Goal: Task Accomplishment & Management: Use online tool/utility

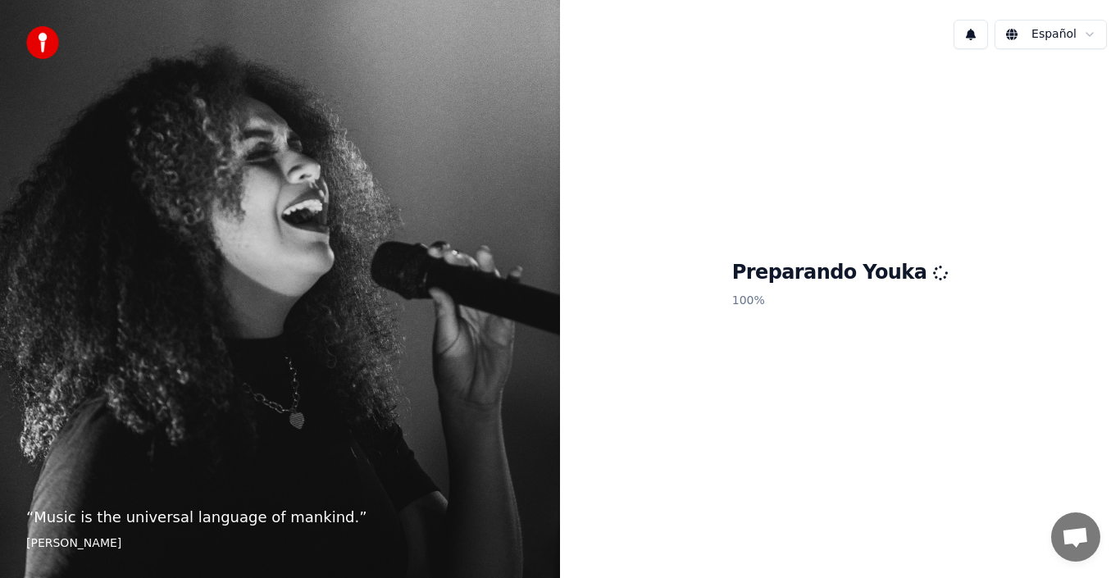
scroll to position [328, 0]
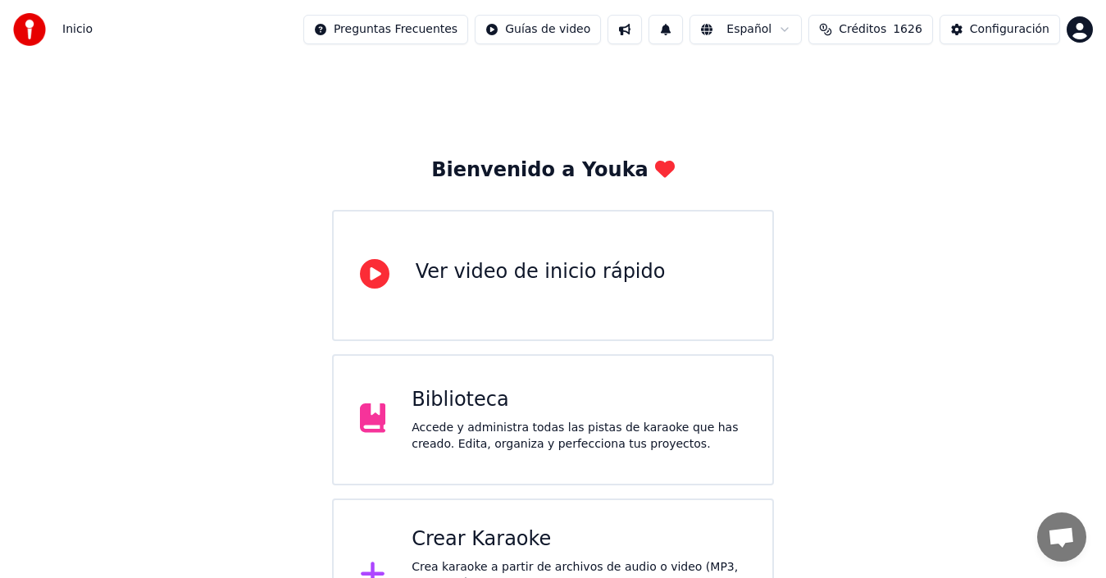
click at [469, 535] on div "Crear Karaoke" at bounding box center [579, 539] width 335 height 26
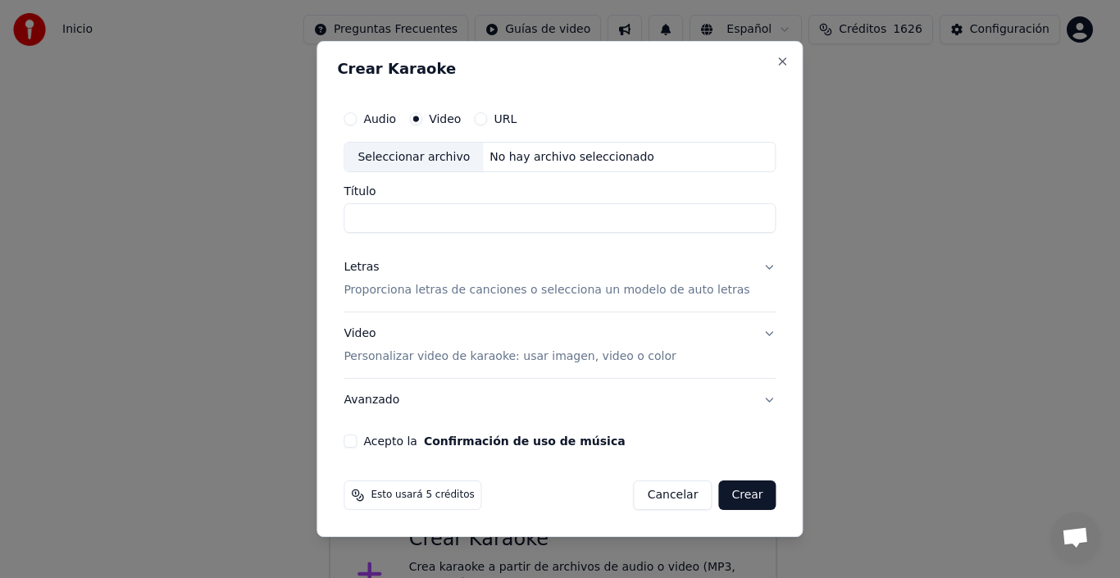
click at [445, 153] on div "Seleccionar archivo" at bounding box center [413, 158] width 139 height 30
type input "**********"
click at [580, 290] on p "Proporciona letras de canciones o selecciona un modelo de auto letras" at bounding box center [547, 291] width 406 height 16
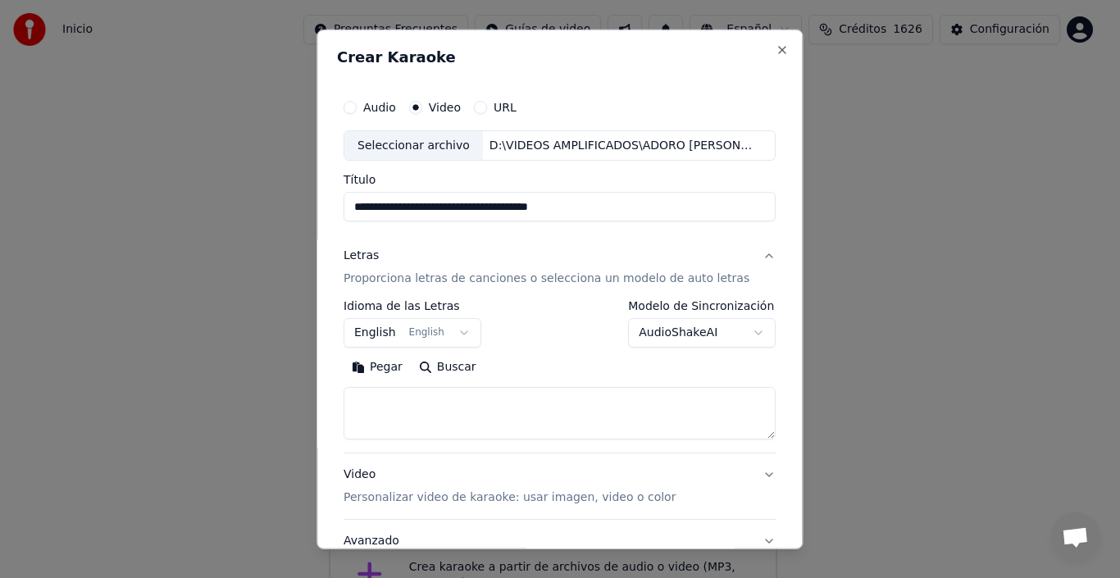
click at [388, 337] on button "English English" at bounding box center [413, 333] width 138 height 30
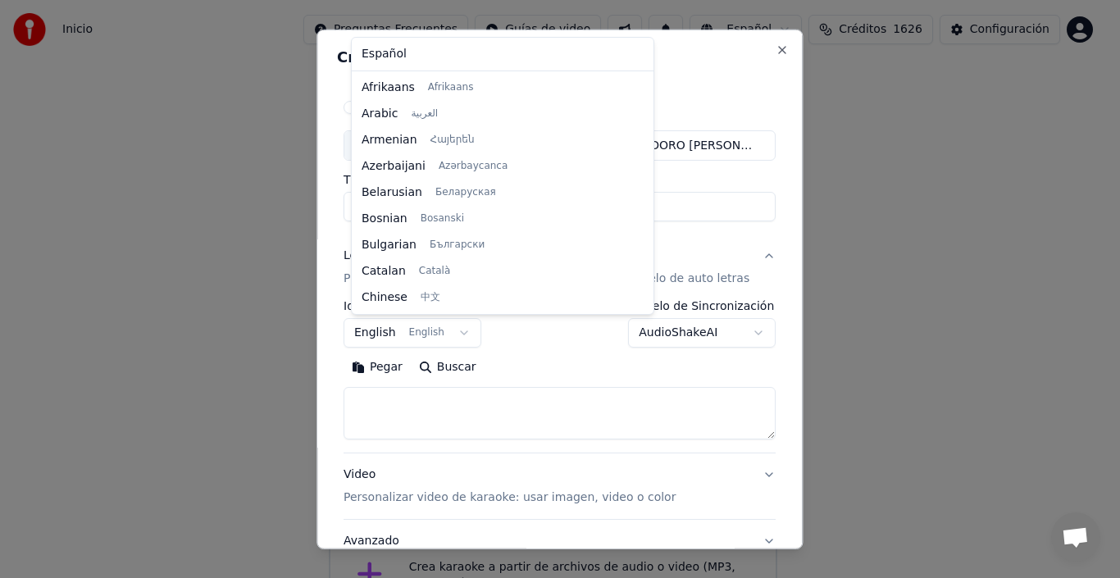
scroll to position [131, 0]
select select "**"
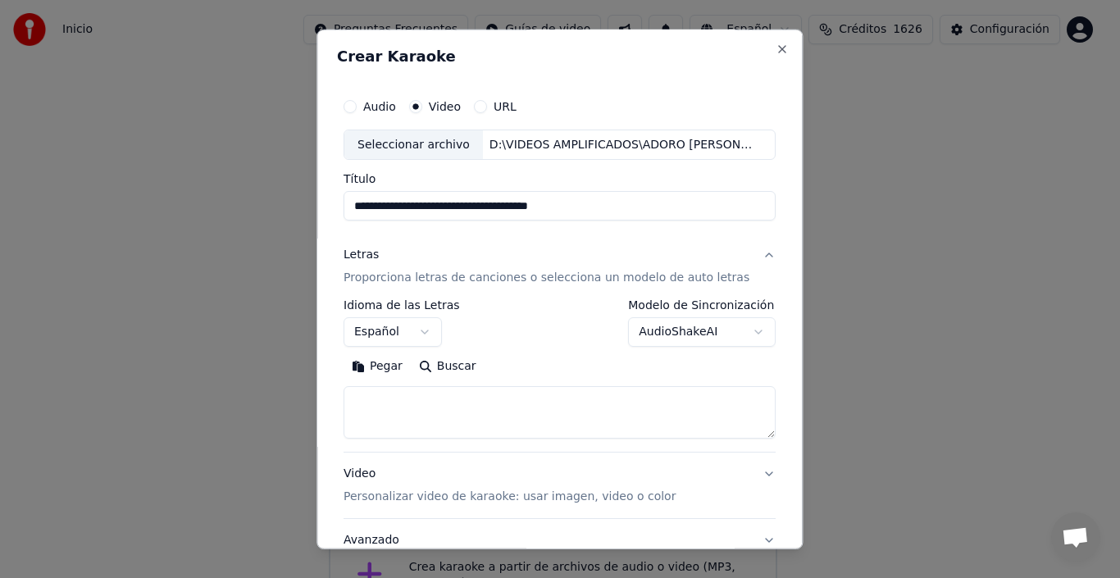
scroll to position [0, 0]
click at [389, 107] on label "Audio" at bounding box center [379, 106] width 33 height 11
click at [357, 107] on button "Audio" at bounding box center [350, 106] width 13 height 13
click at [438, 143] on div "Seleccionar archivo" at bounding box center [413, 145] width 139 height 30
click at [461, 101] on label "Video" at bounding box center [445, 106] width 32 height 11
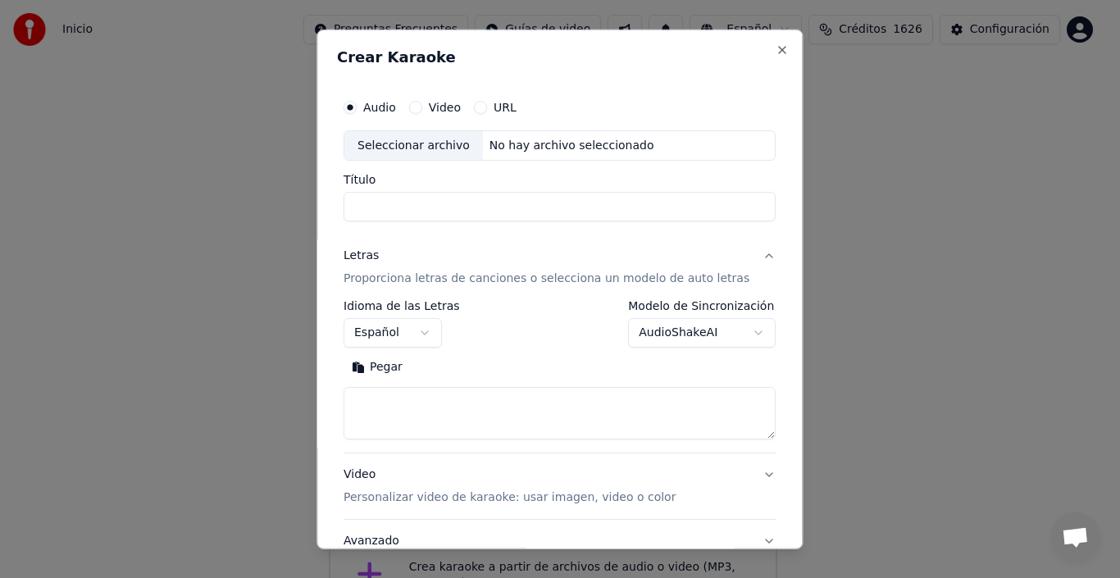
click at [422, 100] on button "Video" at bounding box center [415, 106] width 13 height 13
click at [426, 148] on div "Seleccionar archivo" at bounding box center [413, 145] width 139 height 30
click at [357, 107] on button "Audio" at bounding box center [350, 106] width 13 height 13
click at [427, 148] on div "Seleccionar archivo" at bounding box center [413, 145] width 139 height 30
type input "**********"
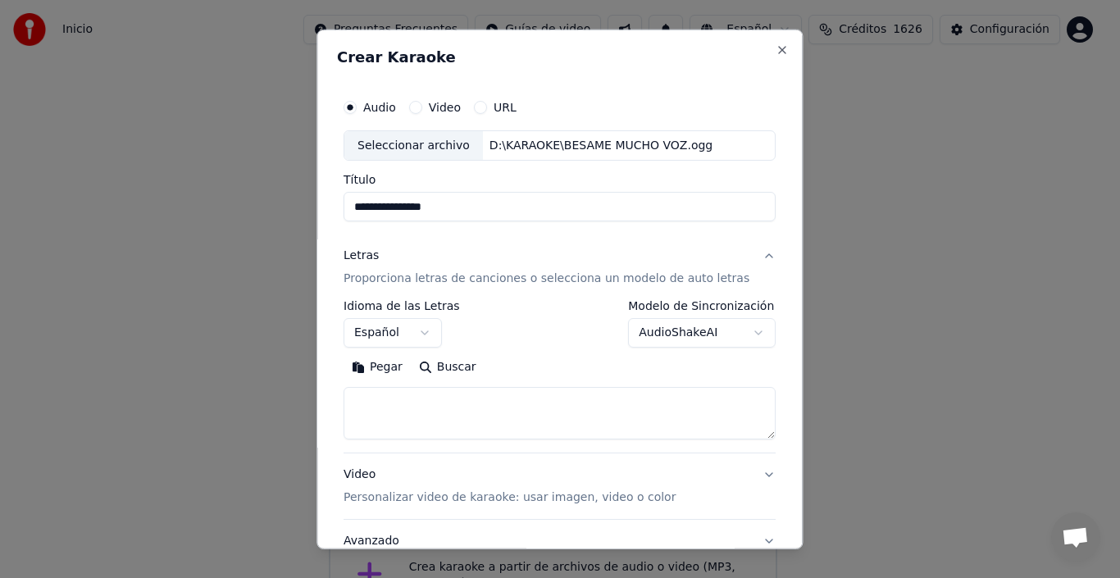
click at [389, 332] on button "Español" at bounding box center [393, 333] width 98 height 30
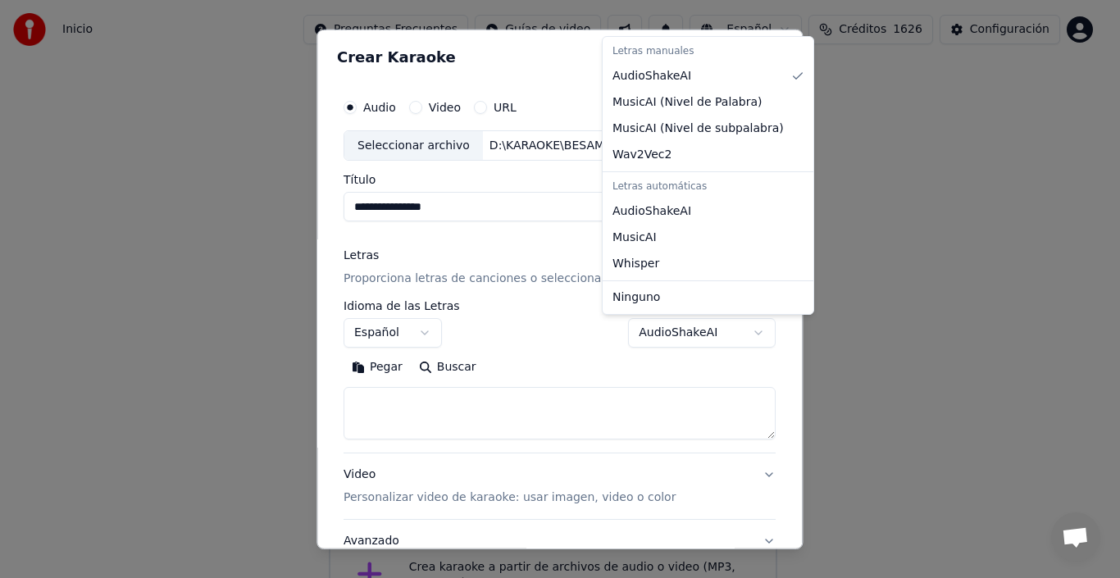
click at [731, 333] on body "Inicio Preguntas Frecuentes Guías de video Español Créditos 1626 Configuración …" at bounding box center [553, 326] width 1106 height 653
select select "**********"
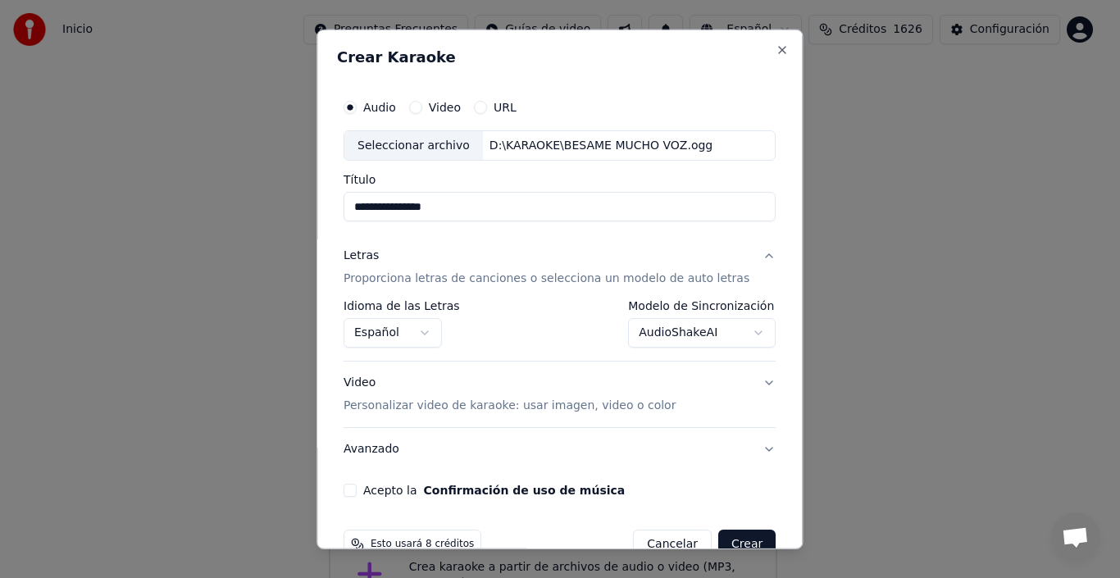
click at [647, 408] on p "Personalizar video de karaoke: usar imagen, video o color" at bounding box center [510, 406] width 332 height 16
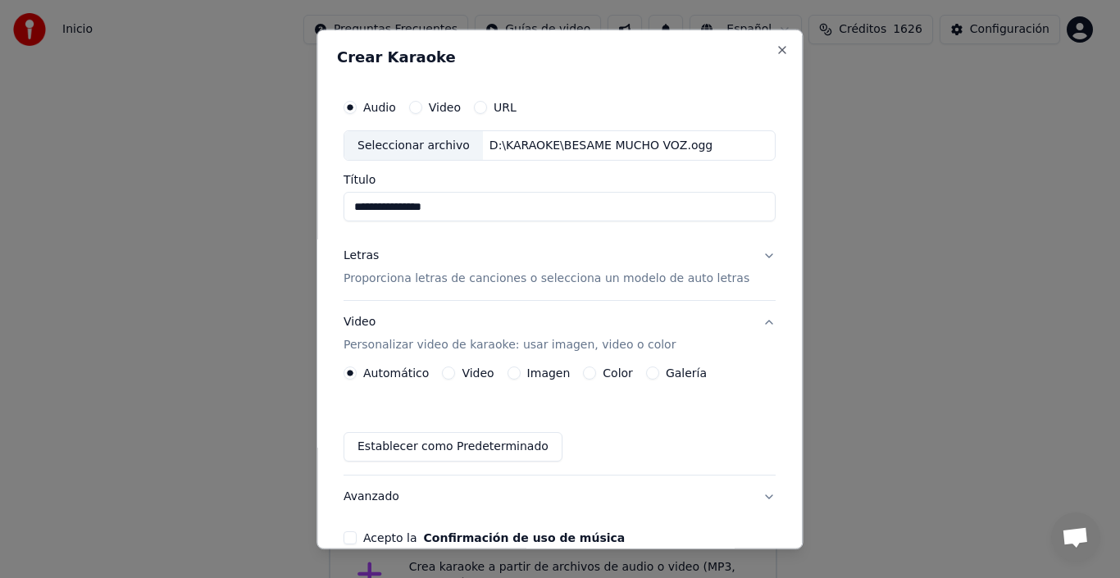
click at [554, 373] on label "Imagen" at bounding box center [548, 372] width 43 height 11
click at [521, 373] on button "Imagen" at bounding box center [514, 373] width 13 height 13
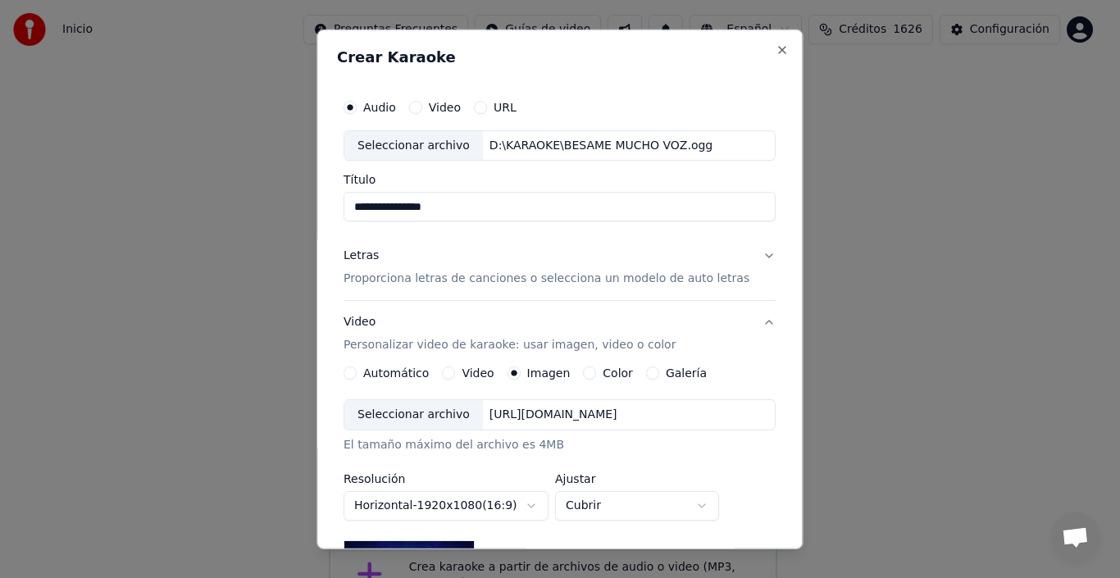
click at [436, 414] on div "Seleccionar archivo" at bounding box center [413, 415] width 139 height 30
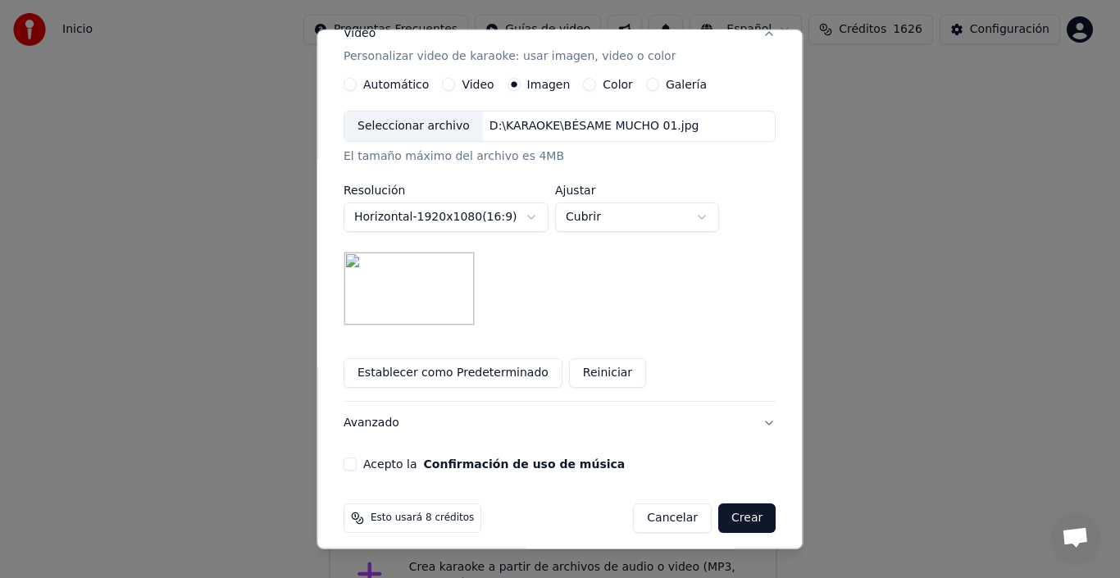
scroll to position [299, 0]
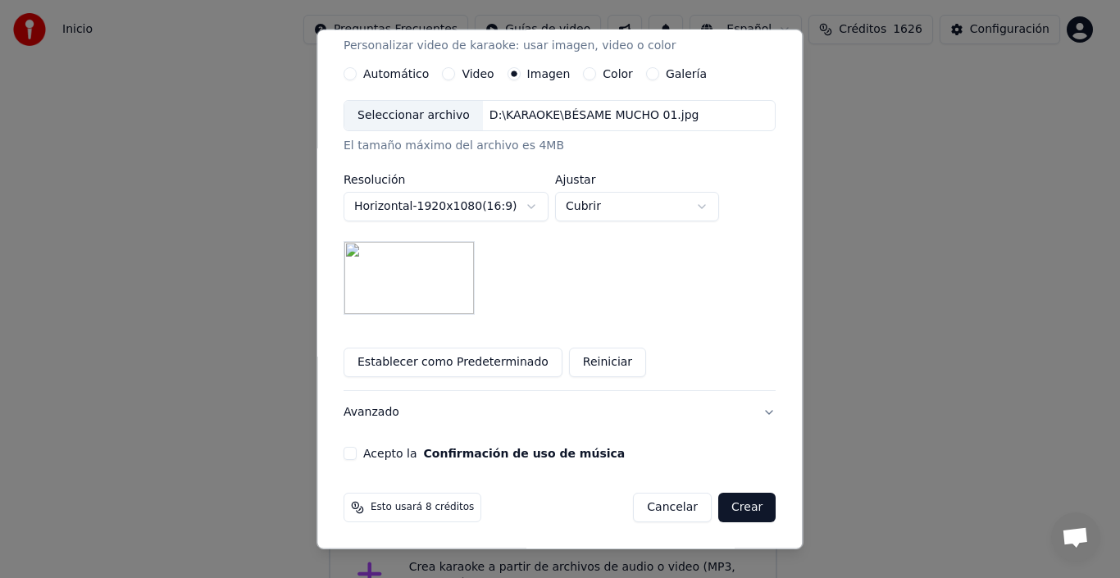
click at [357, 456] on button "Acepto la Confirmación de uso de música" at bounding box center [350, 453] width 13 height 13
click at [722, 510] on button "Crear" at bounding box center [746, 508] width 57 height 30
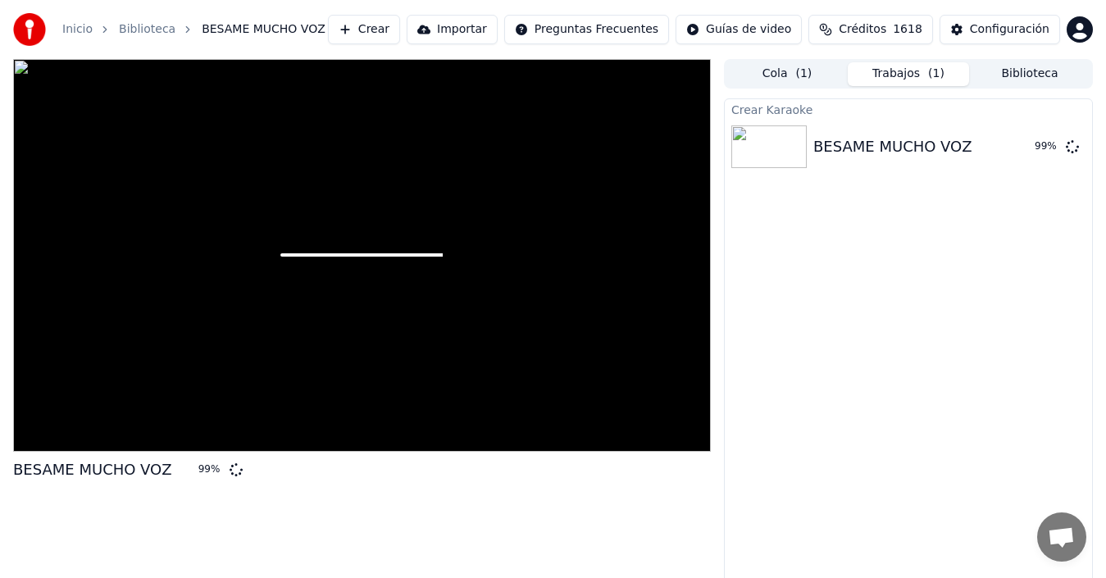
drag, startPoint x: 722, startPoint y: 510, endPoint x: 894, endPoint y: 334, distance: 245.8
click at [730, 499] on div "BESAME MUCHO VOZ 99 % Cola ( 1 ) Trabajos ( 1 ) Biblioteca Crear Karaoke BESAME…" at bounding box center [553, 324] width 1106 height 530
click at [1075, 146] on icon at bounding box center [1072, 145] width 13 height 13
click at [400, 35] on button "Crear" at bounding box center [364, 30] width 72 height 30
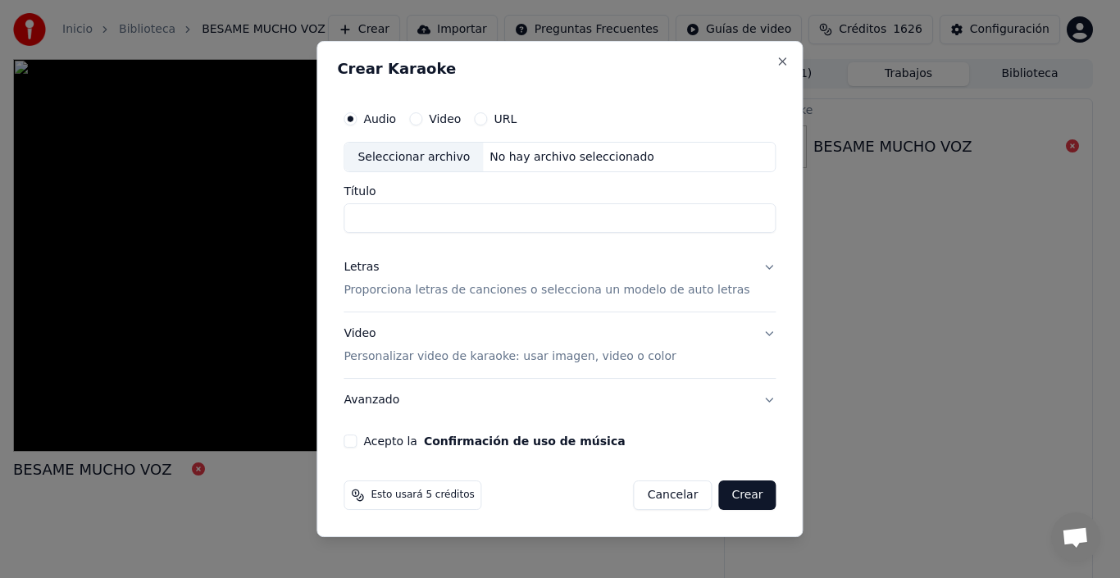
click at [422, 116] on button "Video" at bounding box center [415, 118] width 13 height 13
click at [431, 164] on div "Seleccionar archivo" at bounding box center [413, 158] width 139 height 30
type input "**********"
click at [726, 294] on p "Proporciona letras de canciones o selecciona un modelo de auto letras" at bounding box center [547, 291] width 406 height 16
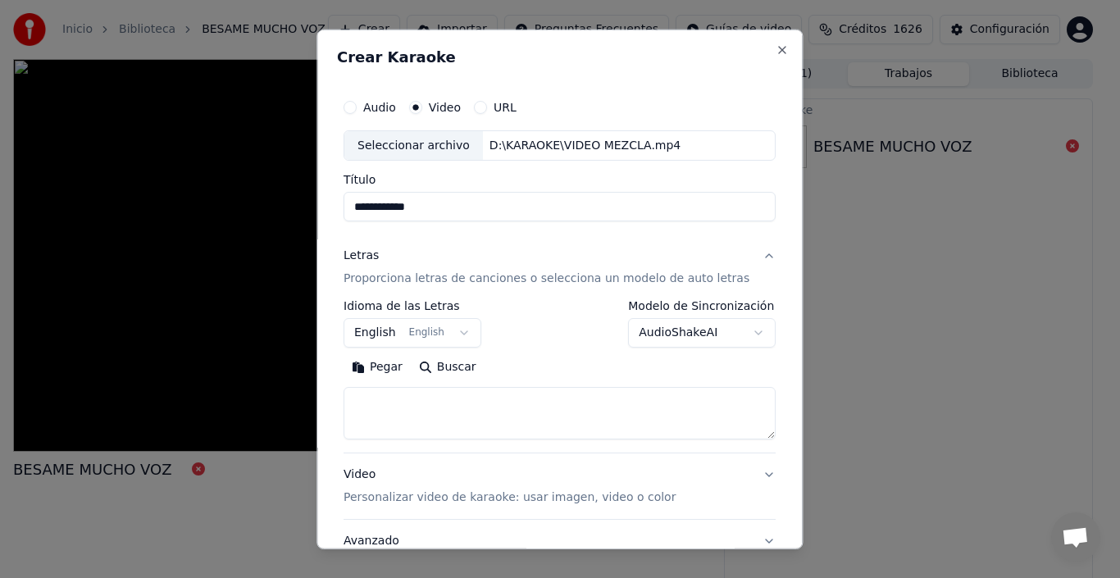
click at [392, 335] on button "English English" at bounding box center [413, 333] width 138 height 30
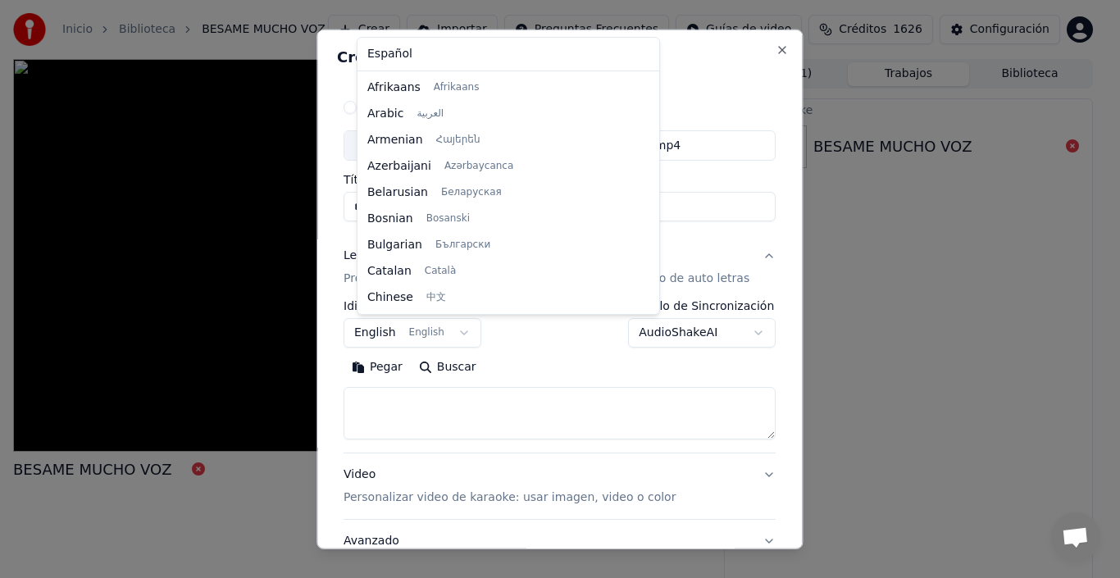
scroll to position [131, 0]
select select "**"
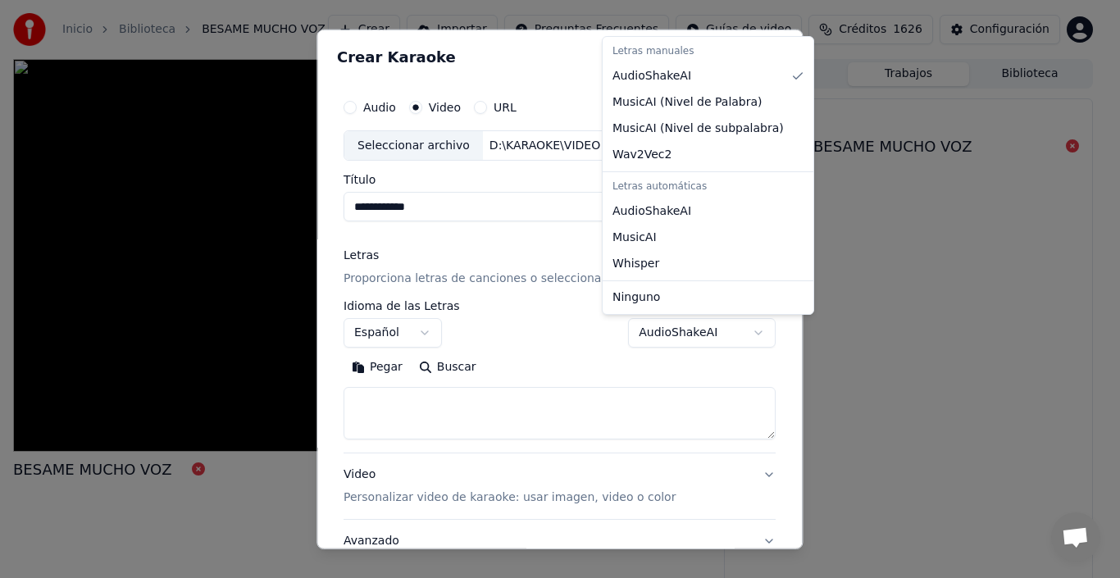
click at [731, 331] on body "Inicio Biblioteca BESAME MUCHO VOZ Crear Importar Preguntas Frecuentes Guías de…" at bounding box center [553, 289] width 1106 height 578
select select "**********"
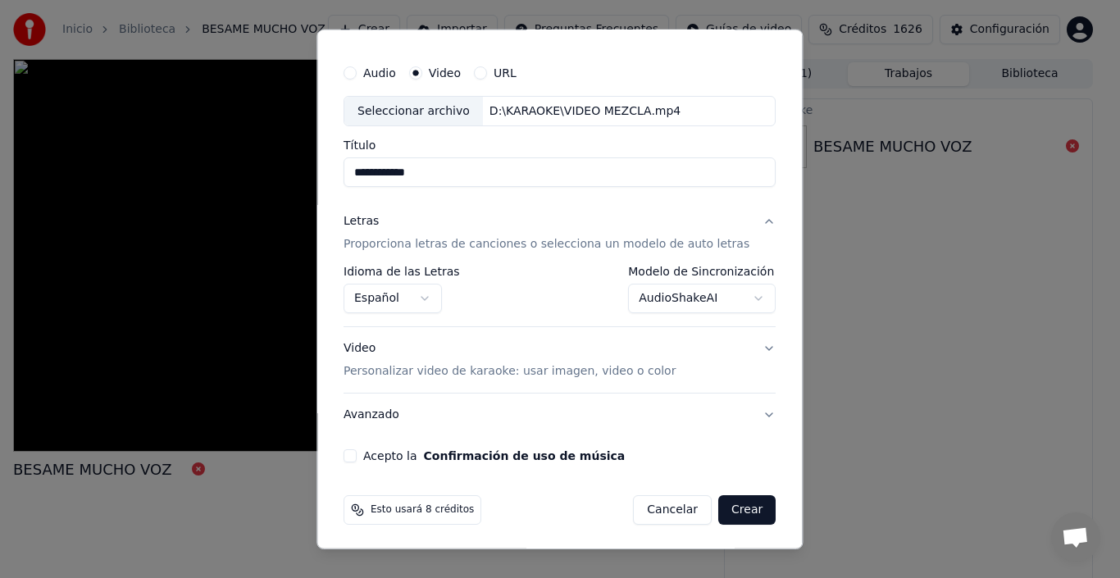
scroll to position [37, 0]
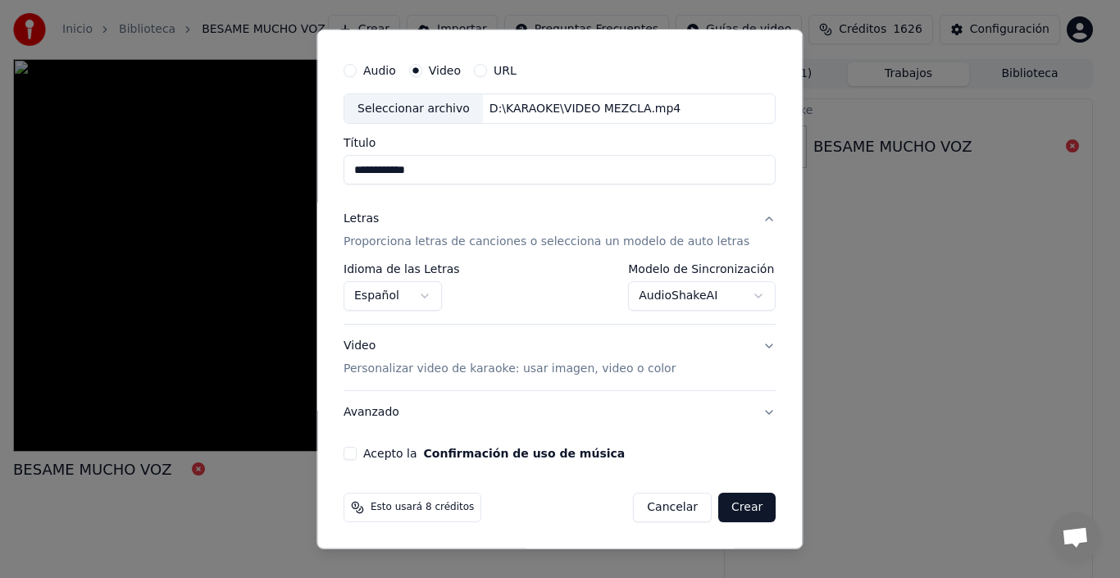
click at [357, 453] on button "Acepto la Confirmación de uso de música" at bounding box center [350, 453] width 13 height 13
click at [731, 504] on button "Crear" at bounding box center [746, 508] width 57 height 30
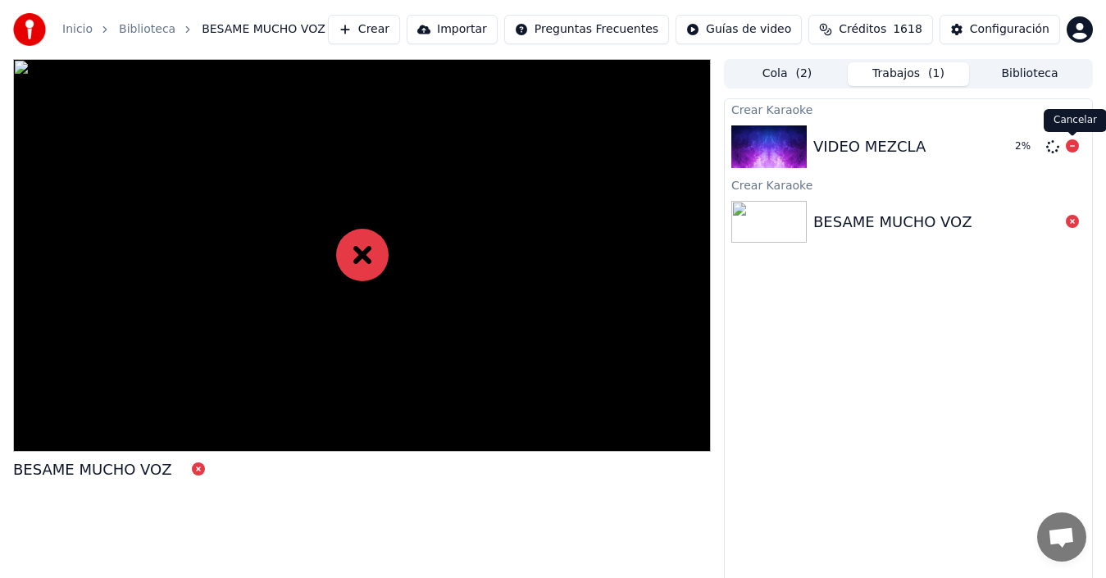
click at [1073, 147] on icon at bounding box center [1072, 145] width 13 height 13
click at [400, 37] on button "Crear" at bounding box center [364, 30] width 72 height 30
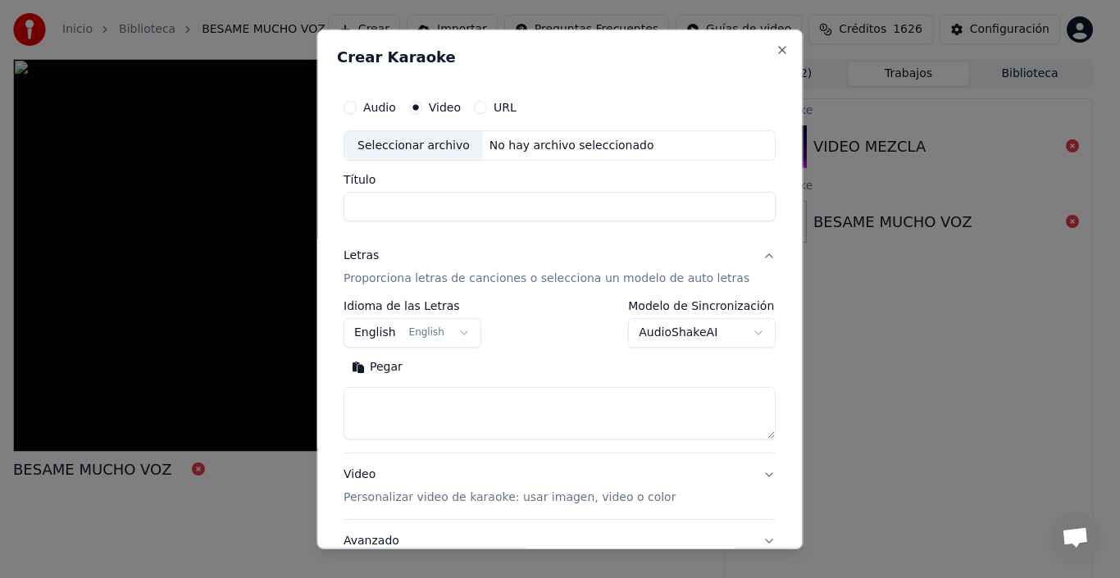
click at [458, 144] on div "Seleccionar archivo" at bounding box center [413, 145] width 139 height 30
type input "**********"
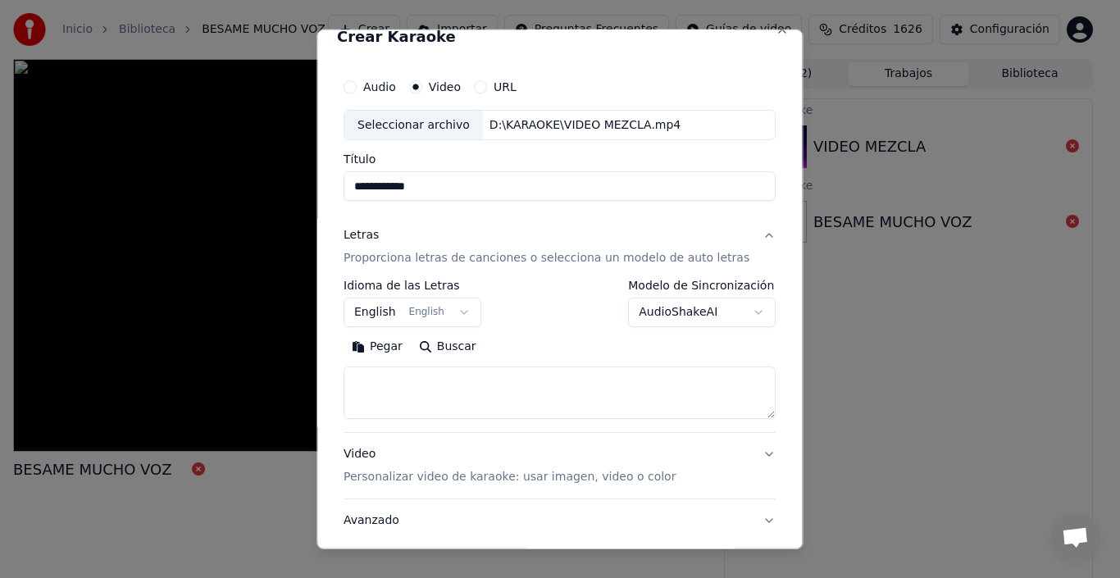
click at [414, 259] on p "Proporciona letras de canciones o selecciona un modelo de auto letras" at bounding box center [547, 258] width 406 height 16
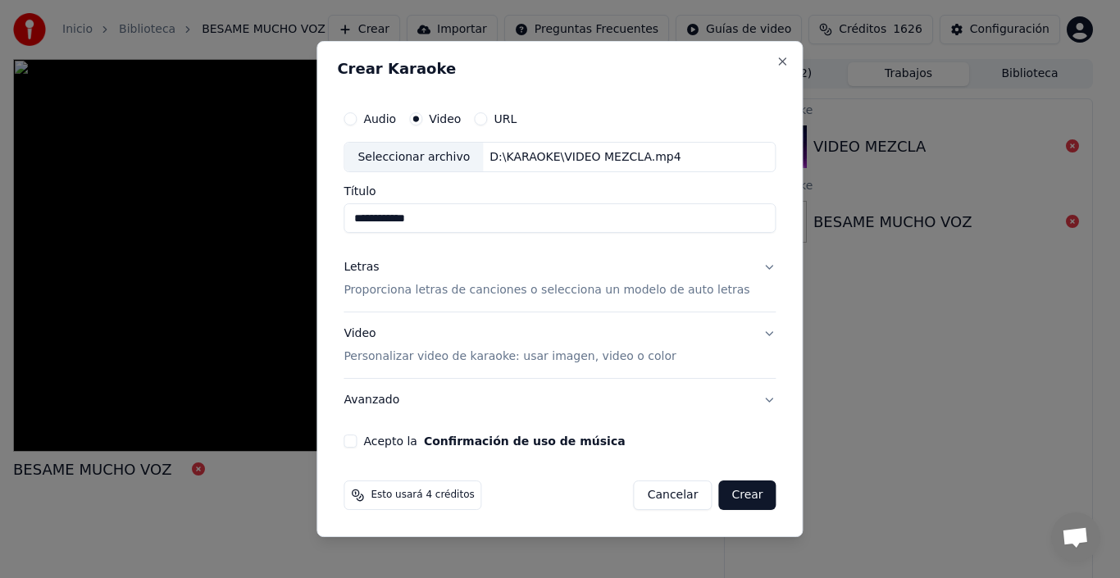
click at [417, 292] on p "Proporciona letras de canciones o selecciona un modelo de auto letras" at bounding box center [547, 291] width 406 height 16
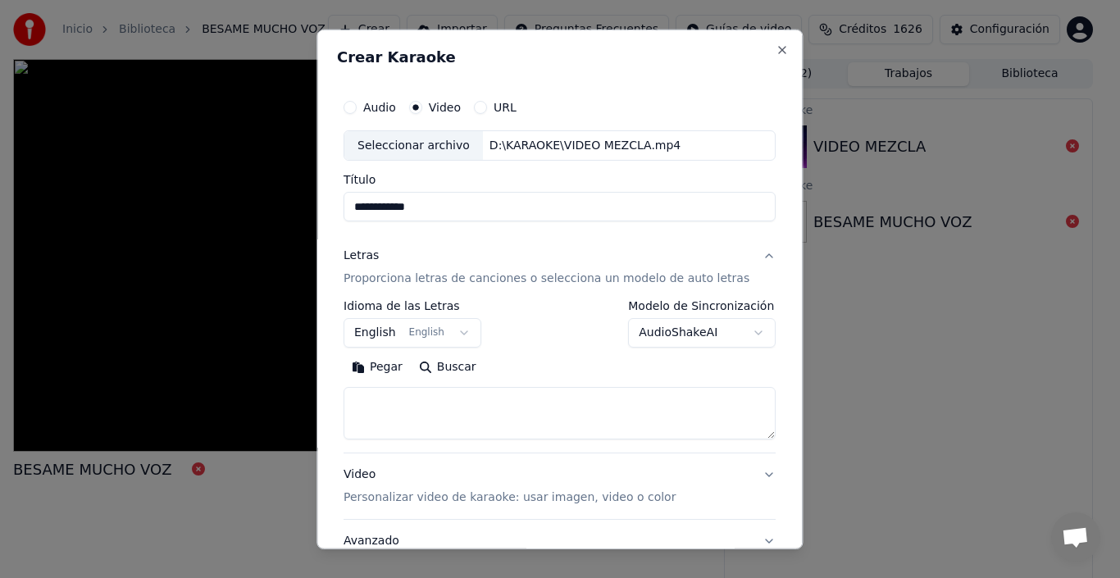
click at [391, 331] on button "English English" at bounding box center [413, 333] width 138 height 30
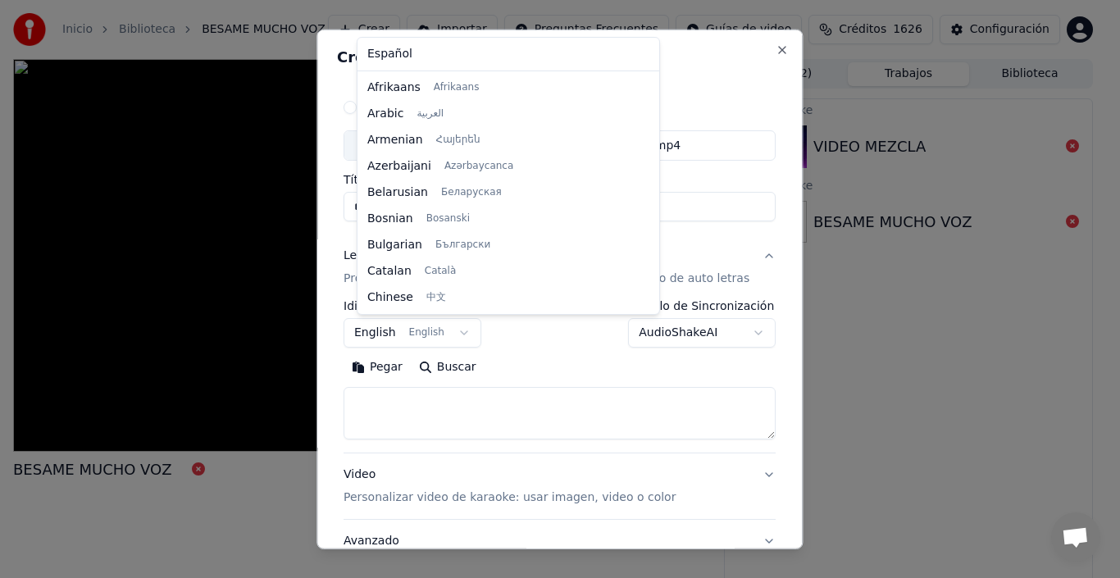
scroll to position [131, 0]
select select "**"
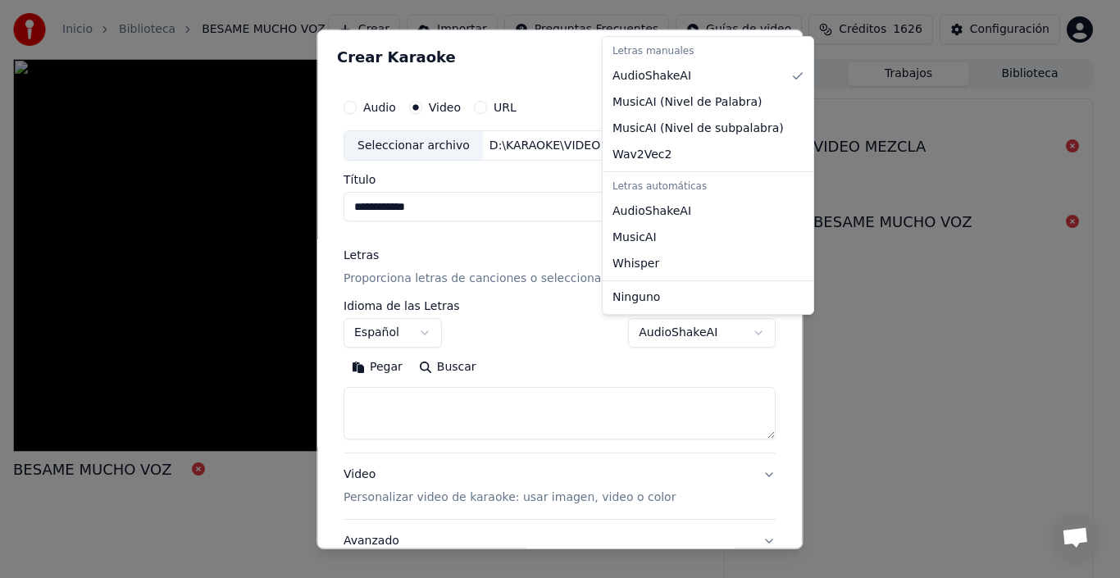
click at [733, 332] on body "Inicio Biblioteca BESAME MUCHO VOZ Crear Importar Preguntas Frecuentes Guías de…" at bounding box center [553, 289] width 1106 height 578
select select "**********"
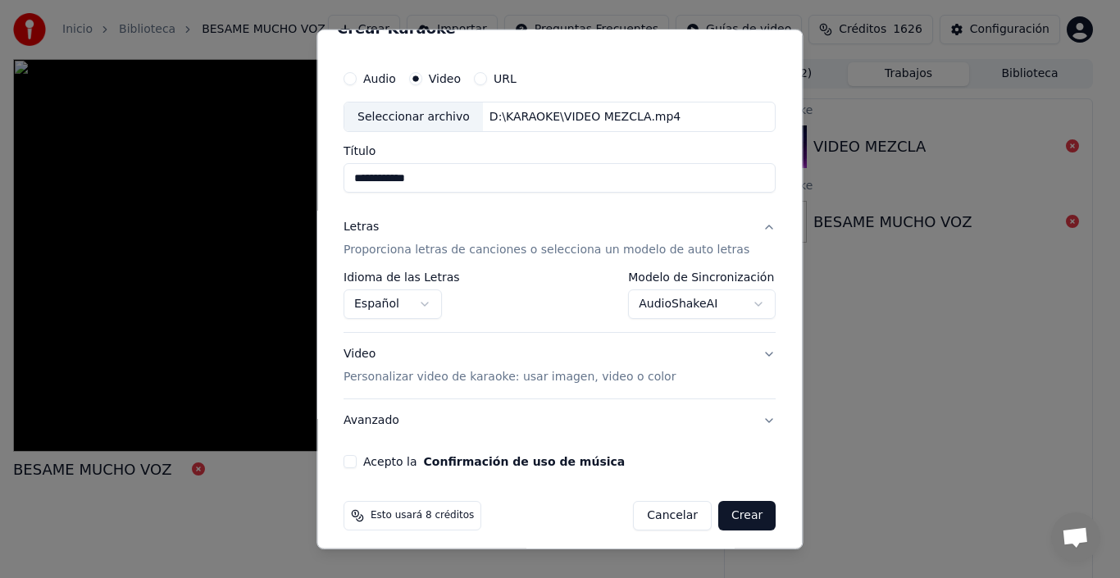
scroll to position [37, 0]
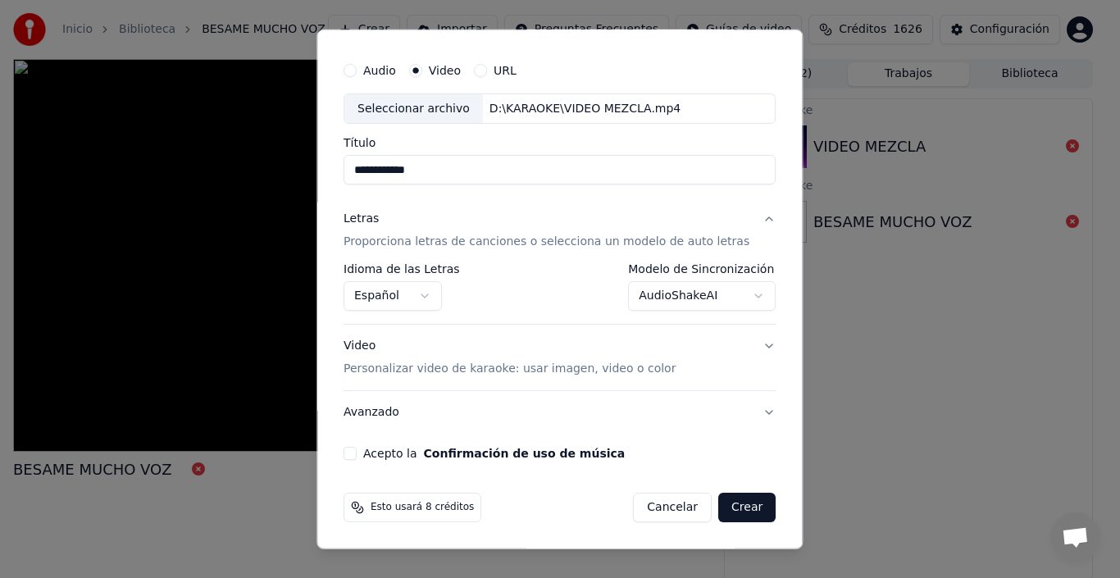
click at [537, 373] on p "Personalizar video de karaoke: usar imagen, video o color" at bounding box center [510, 369] width 332 height 16
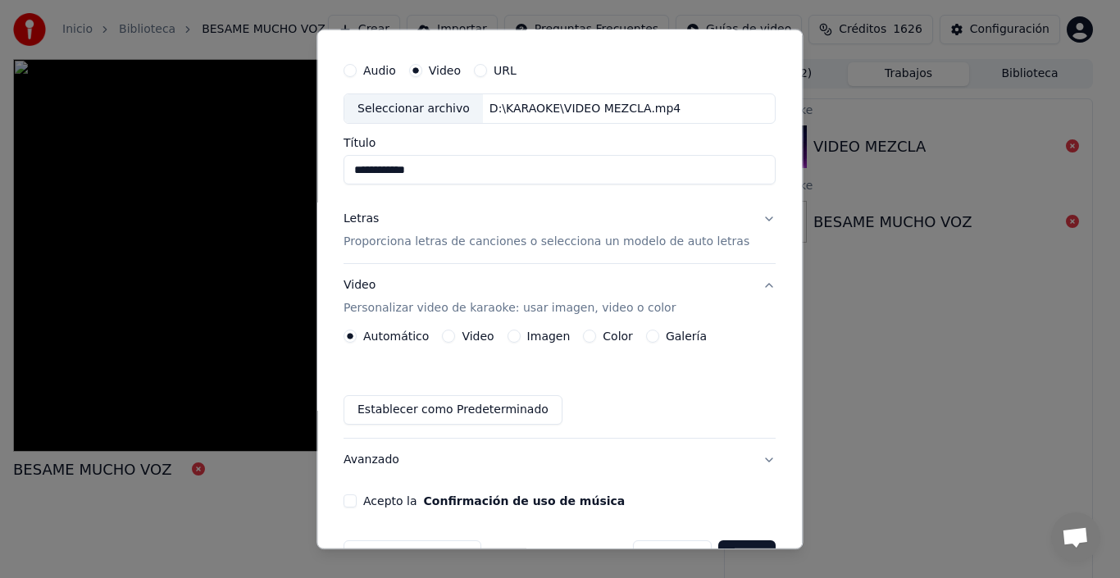
click at [520, 335] on button "Imagen" at bounding box center [514, 336] width 13 height 13
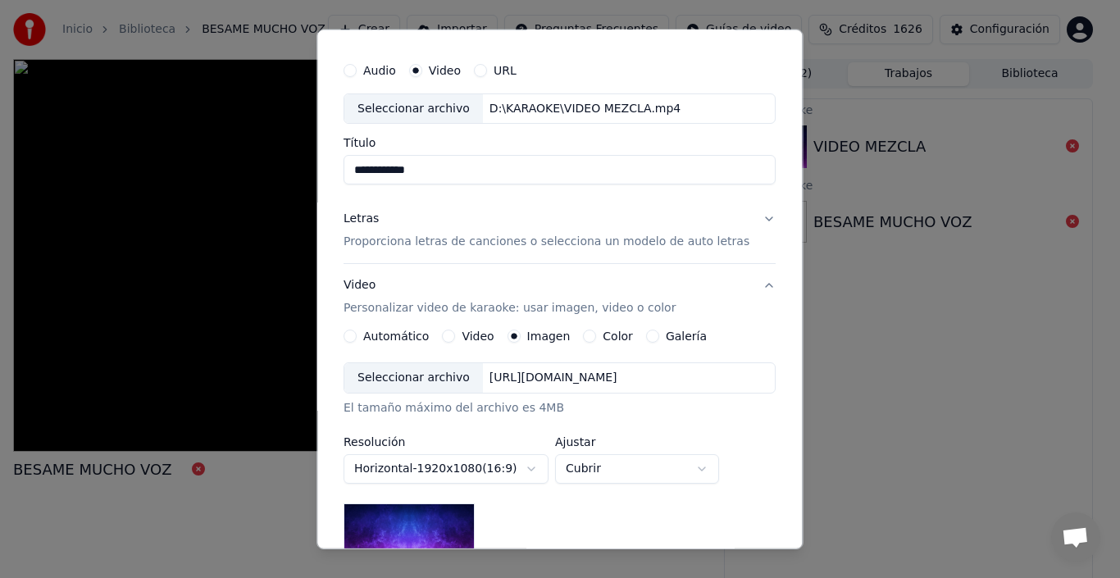
click at [409, 376] on div "Seleccionar archivo" at bounding box center [413, 378] width 139 height 30
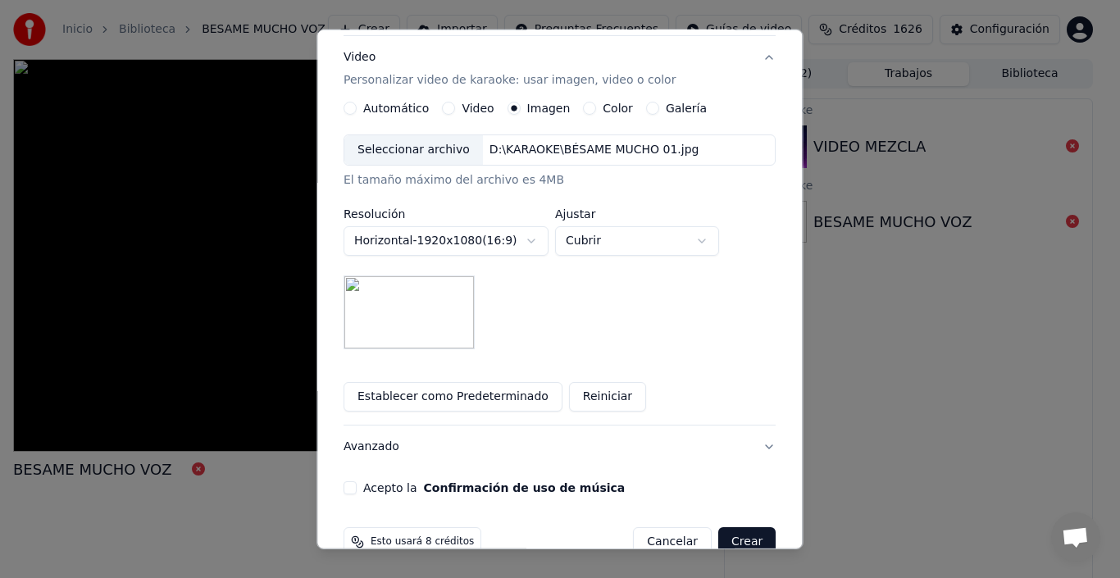
scroll to position [289, 0]
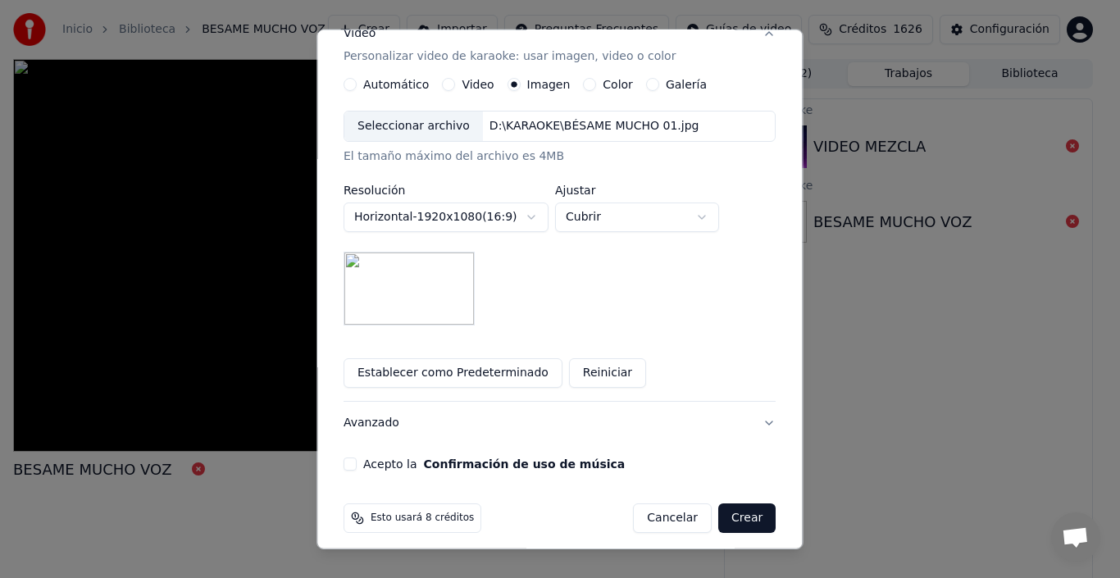
click at [357, 467] on button "Acepto la Confirmación de uso de música" at bounding box center [350, 464] width 13 height 13
click at [740, 423] on button "Avanzado" at bounding box center [560, 423] width 432 height 43
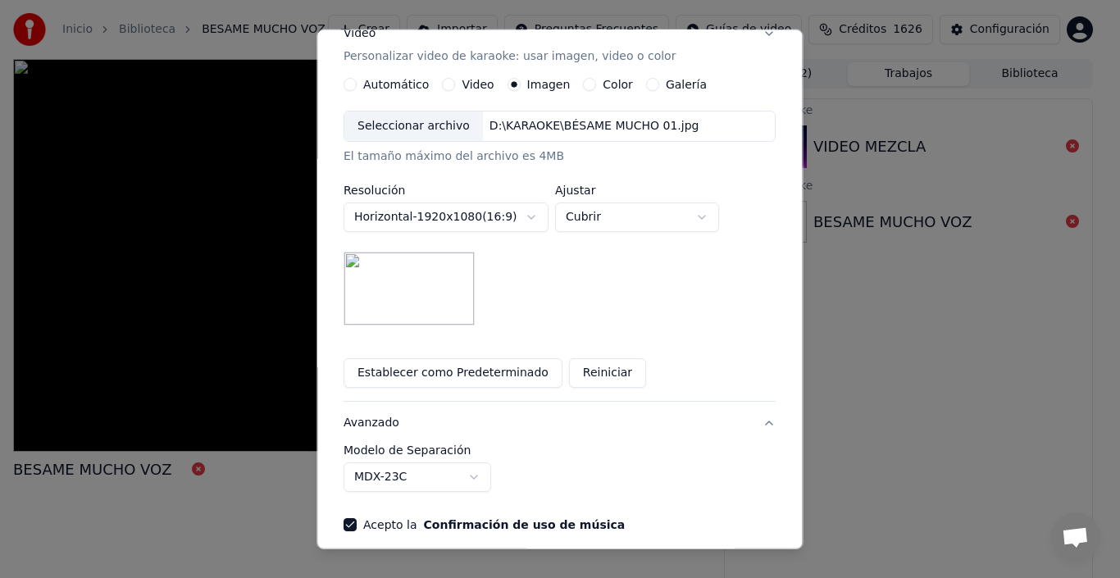
scroll to position [37, 0]
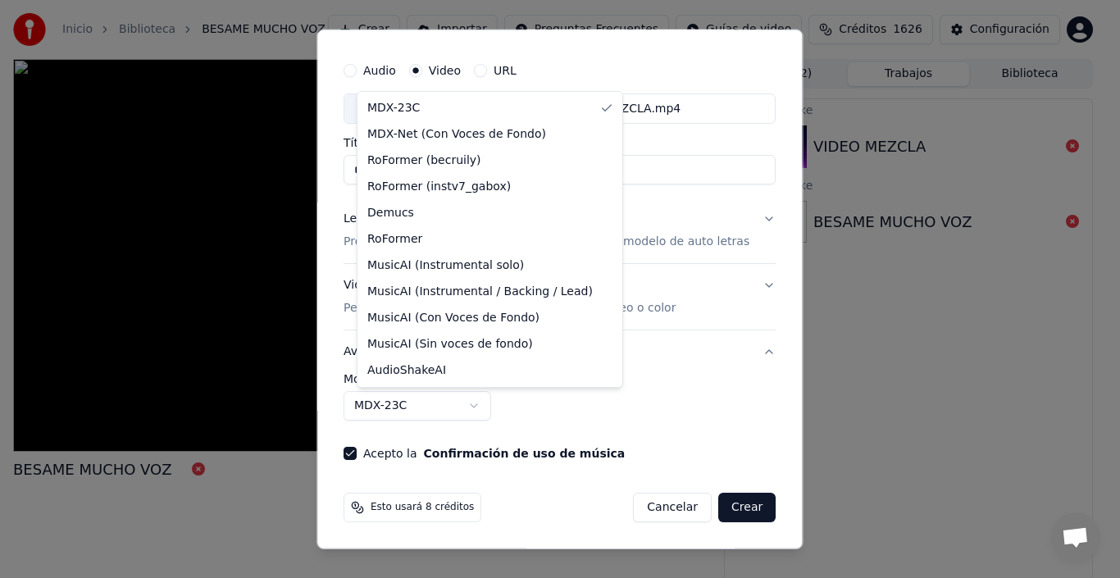
click at [489, 403] on body "Inicio Biblioteca BESAME MUCHO VOZ Crear Importar Preguntas Frecuentes Guías de…" at bounding box center [553, 289] width 1106 height 578
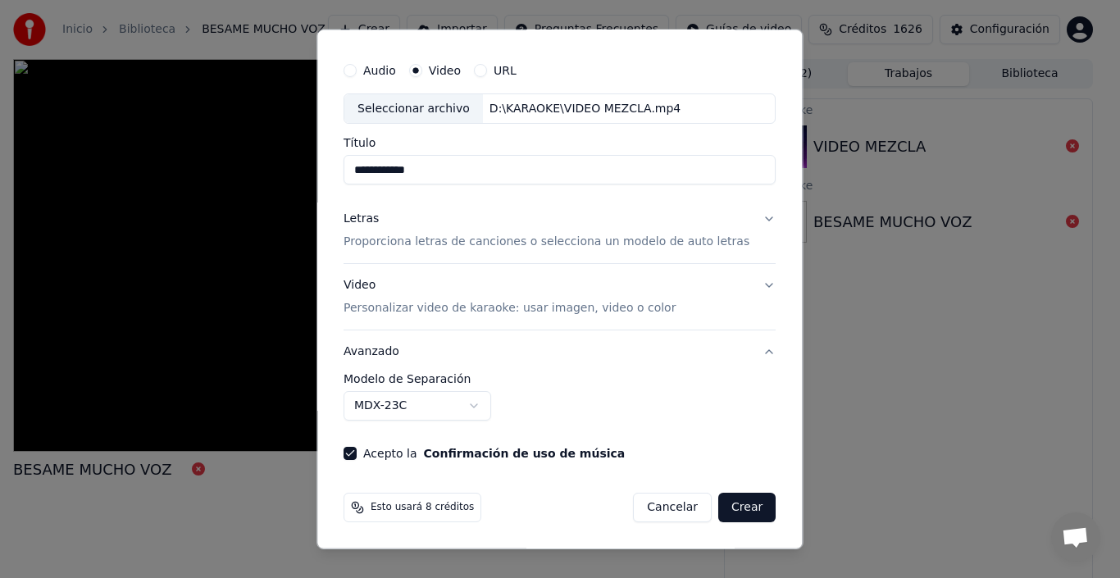
click at [489, 403] on body "Inicio Biblioteca BESAME MUCHO VOZ Crear Importar Preguntas Frecuentes Guías de…" at bounding box center [553, 289] width 1106 height 578
click at [741, 351] on button "Avanzado" at bounding box center [560, 351] width 432 height 43
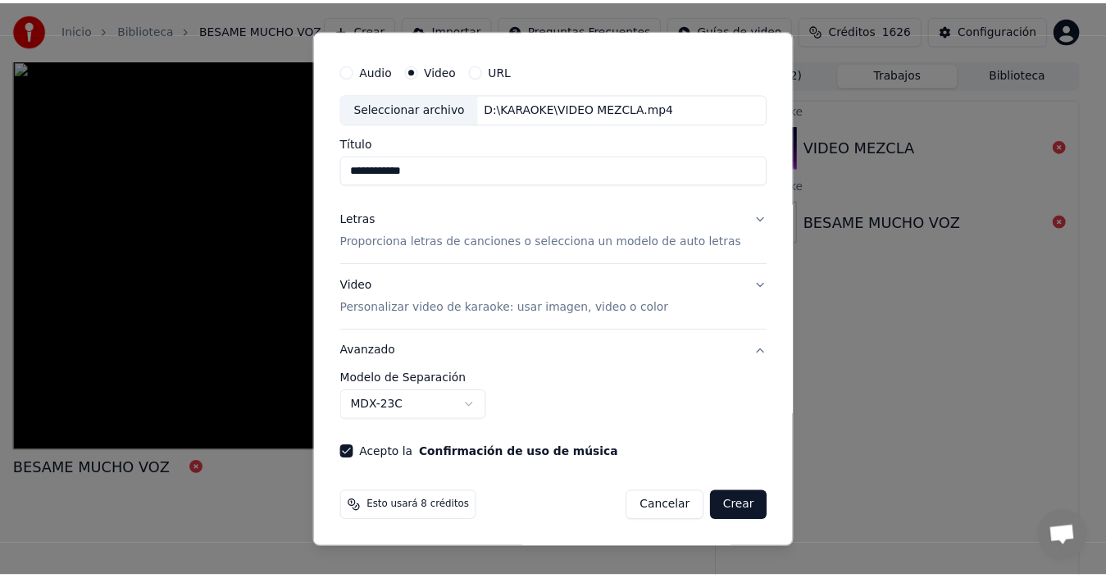
scroll to position [0, 0]
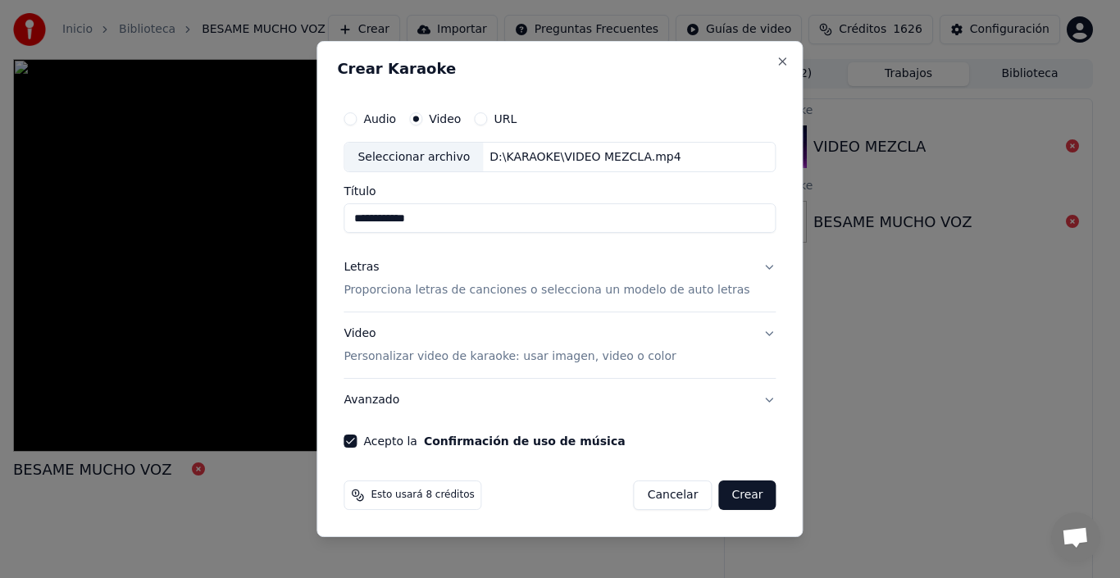
click at [708, 290] on p "Proporciona letras de canciones o selecciona un modelo de auto letras" at bounding box center [547, 291] width 406 height 16
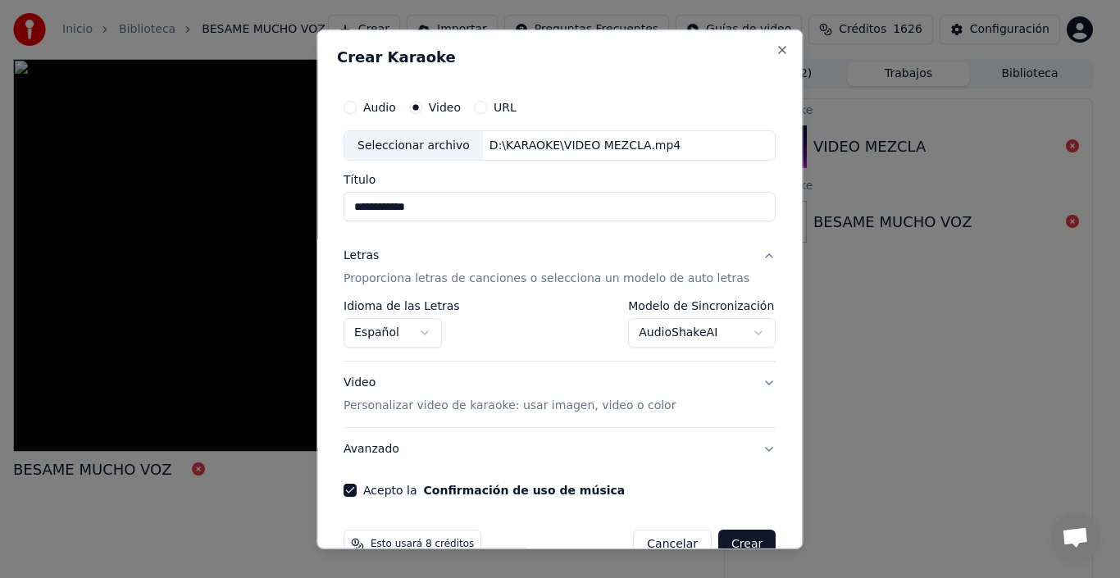
click at [728, 540] on button "Crear" at bounding box center [746, 545] width 57 height 30
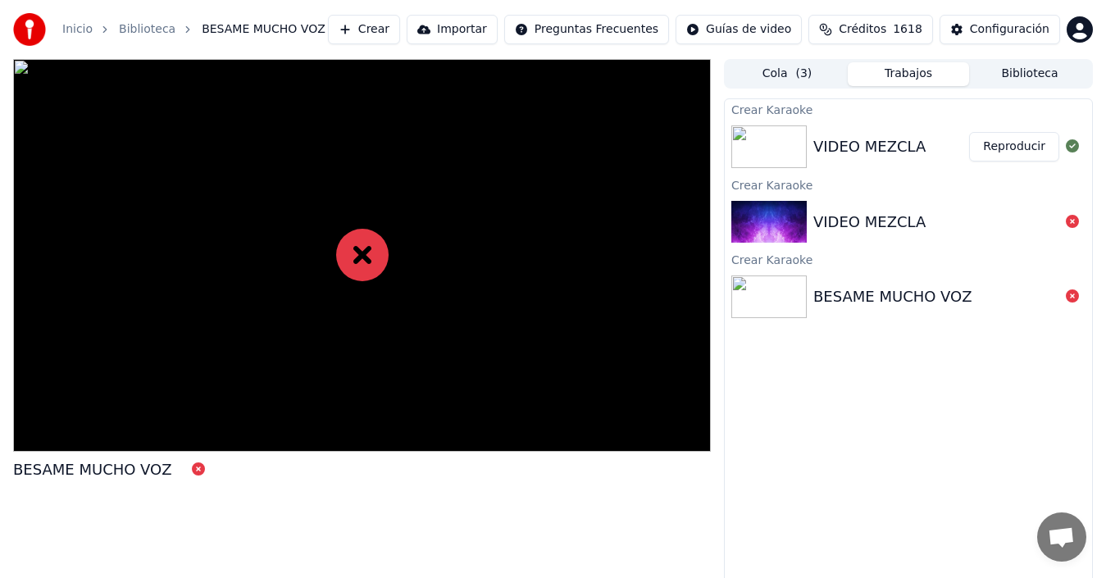
drag, startPoint x: 975, startPoint y: 412, endPoint x: 1047, endPoint y: 359, distance: 89.2
click at [980, 412] on div "[PERSON_NAME] VIDEO MEZCLA Reproducir Crear Karaoke VIDEO MEZCLA [PERSON_NAME] …" at bounding box center [908, 343] width 369 height 491
click at [1010, 152] on button "Reproducir" at bounding box center [1014, 147] width 90 height 30
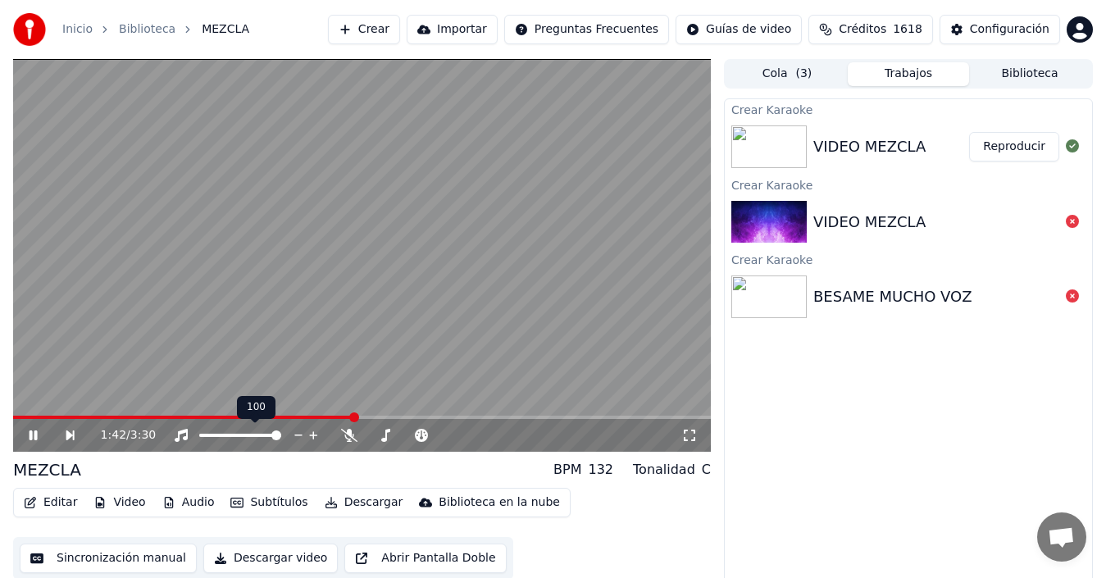
click at [281, 438] on span at bounding box center [276, 435] width 10 height 10
click at [367, 440] on span at bounding box center [372, 435] width 10 height 10
click at [388, 433] on icon at bounding box center [385, 435] width 16 height 13
click at [447, 440] on span at bounding box center [444, 435] width 10 height 10
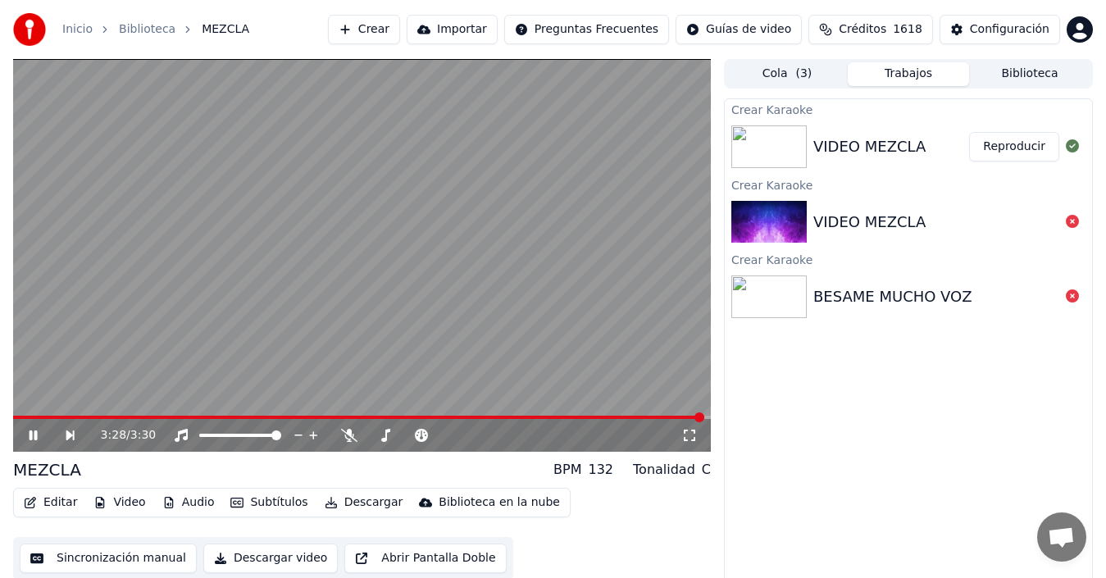
click at [704, 417] on span at bounding box center [362, 417] width 698 height 3
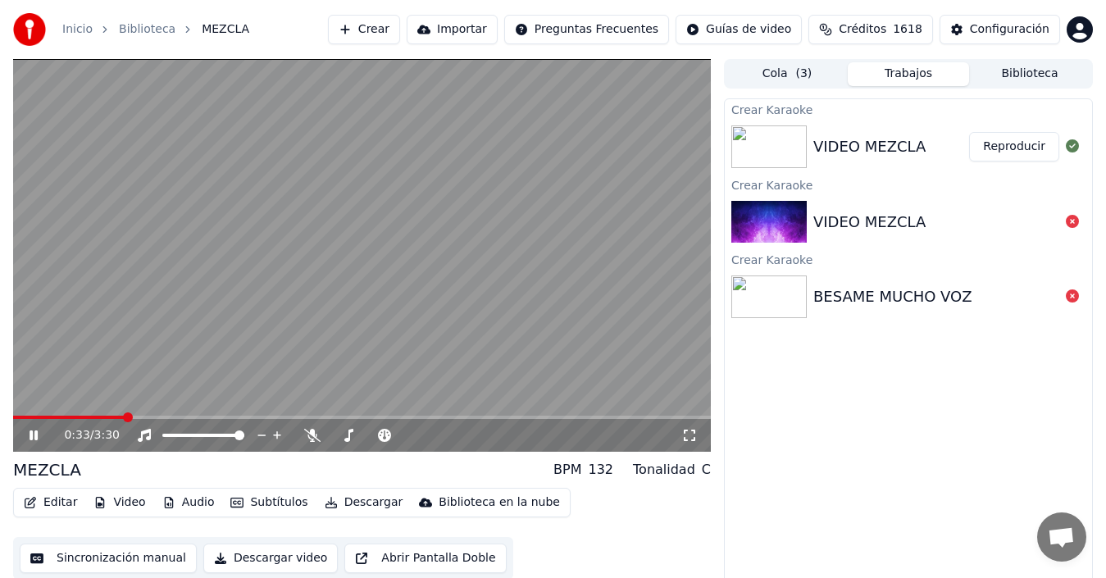
click at [59, 502] on button "Editar" at bounding box center [50, 502] width 66 height 23
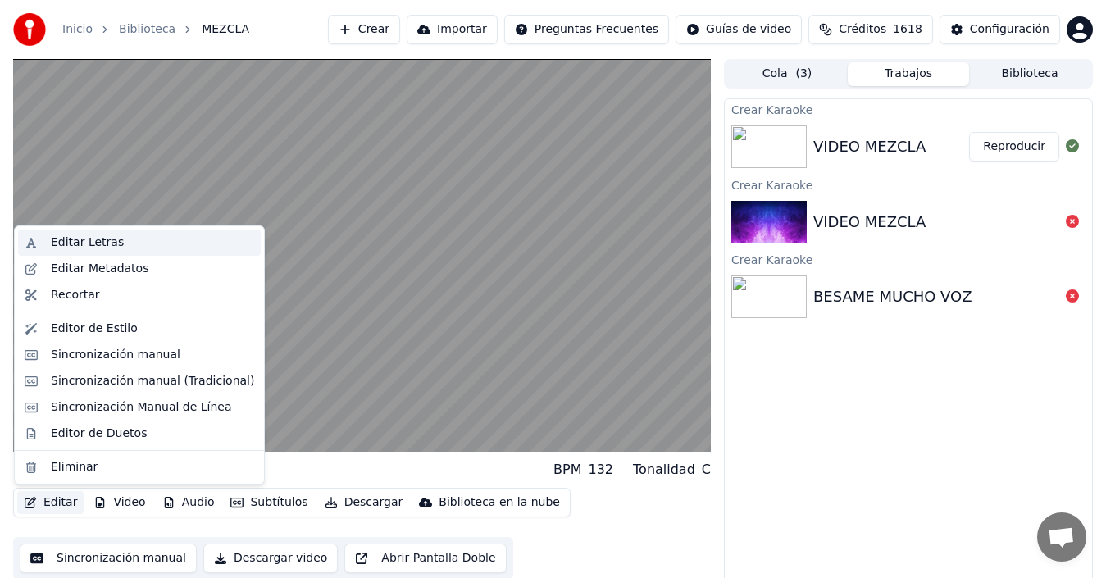
click at [99, 239] on div "Editar Letras" at bounding box center [87, 242] width 73 height 16
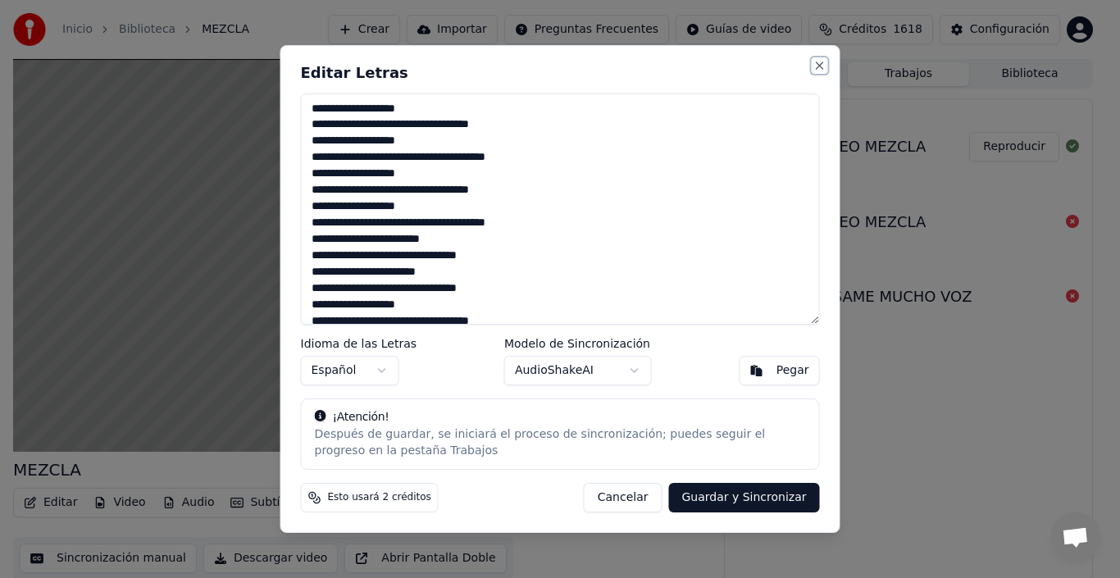
click at [816, 65] on button "Close" at bounding box center [819, 65] width 13 height 13
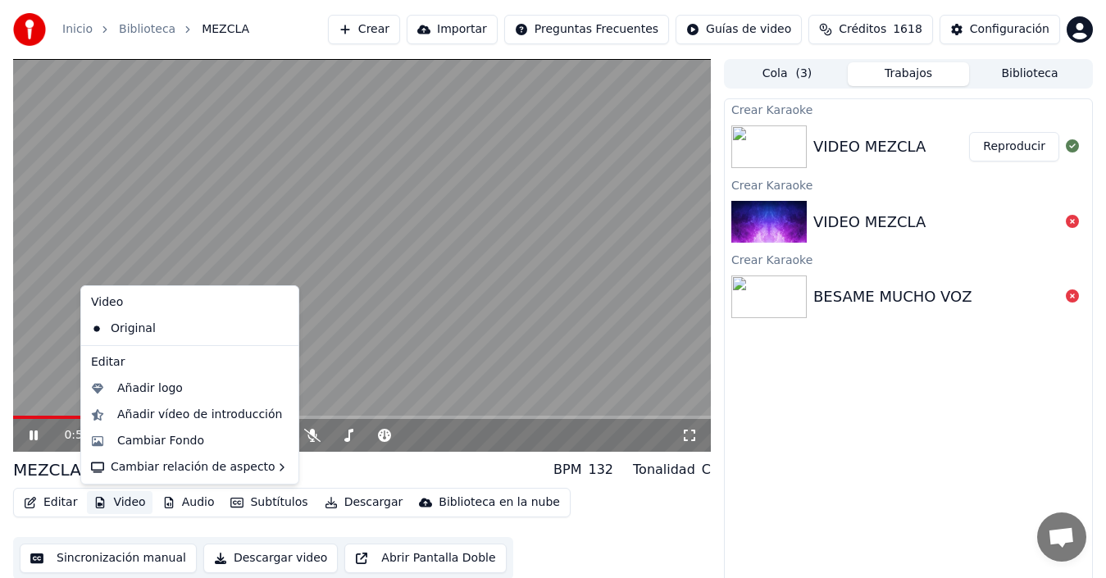
click at [124, 502] on button "Video" at bounding box center [119, 502] width 65 height 23
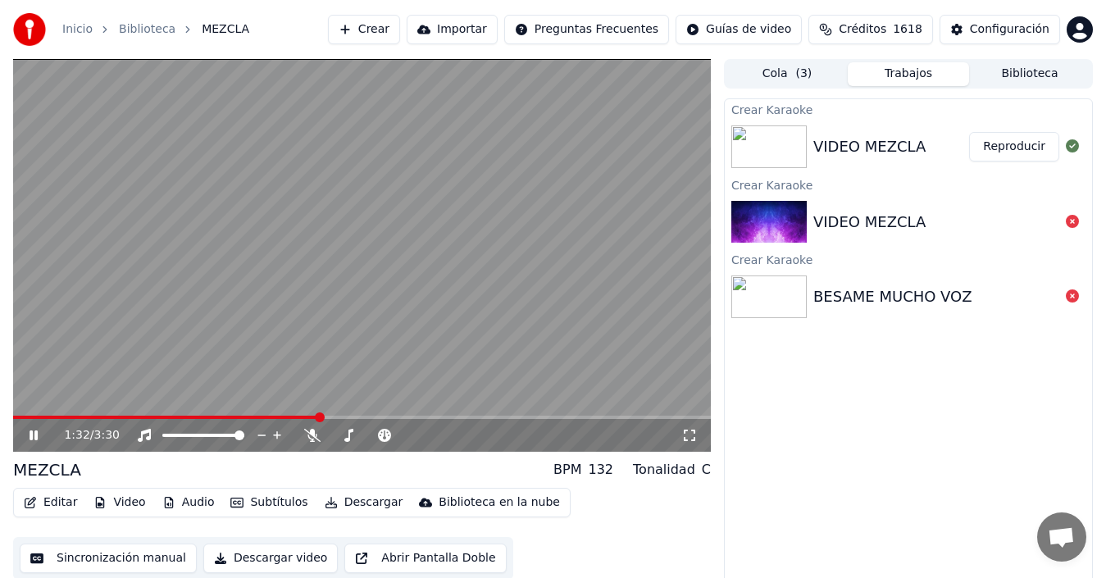
scroll to position [11, 0]
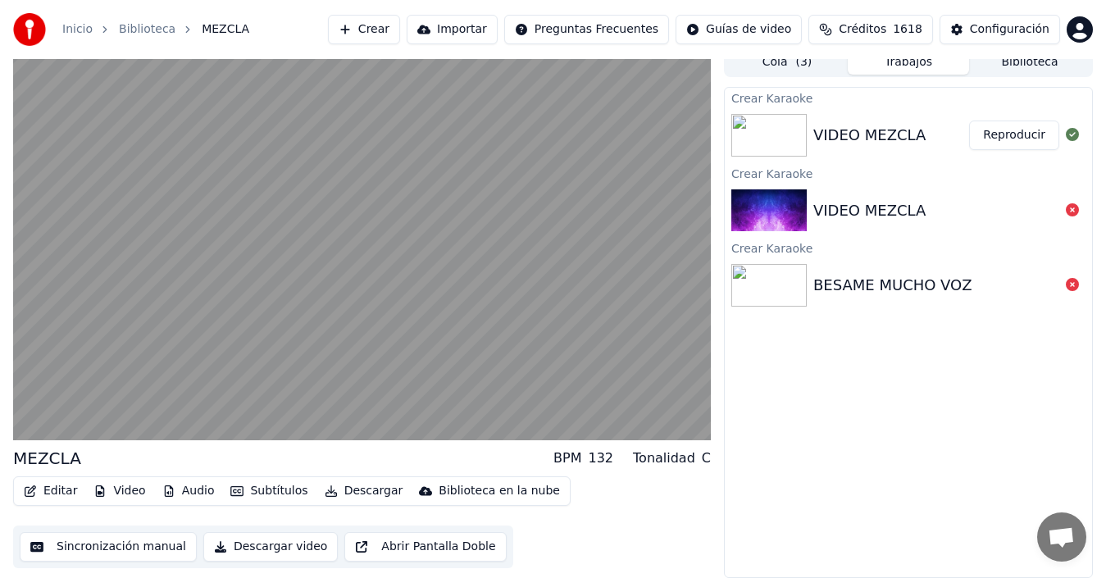
click at [93, 544] on button "Sincronización manual" at bounding box center [108, 547] width 177 height 30
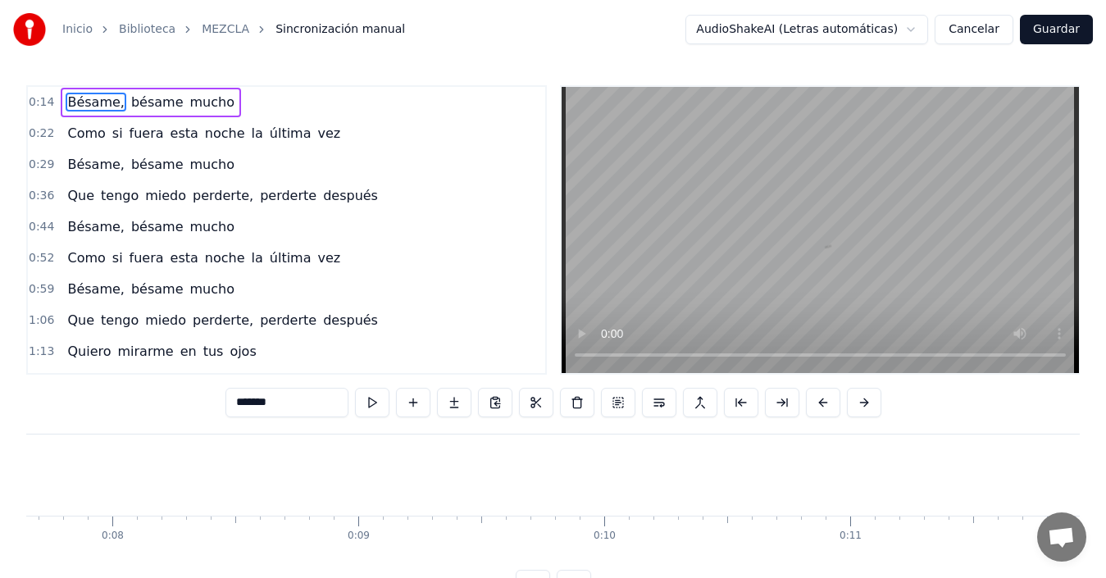
scroll to position [0, 3598]
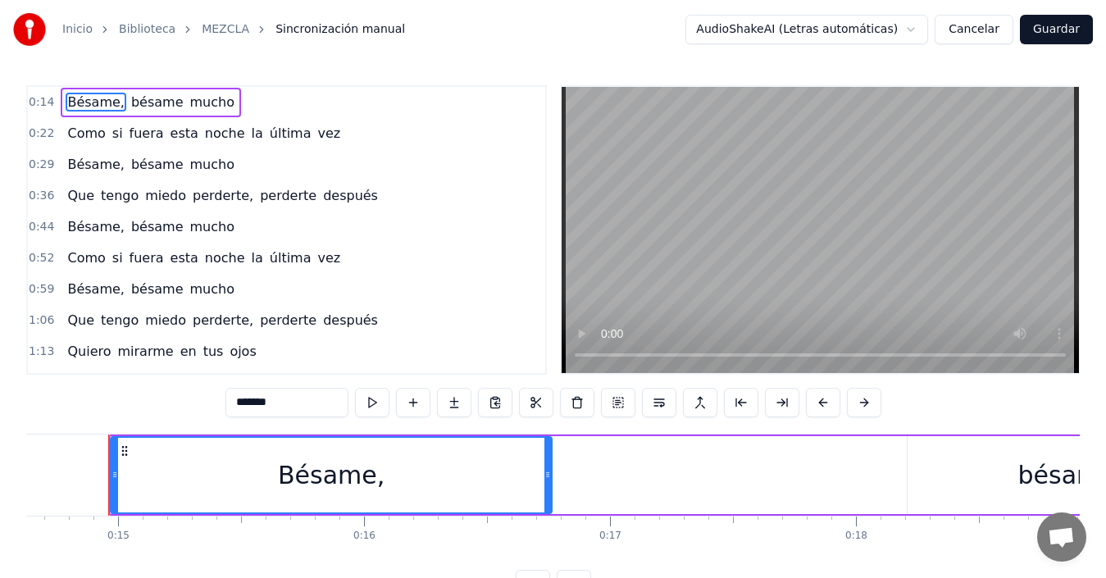
click at [226, 30] on link "MEZCLA" at bounding box center [226, 29] width 48 height 16
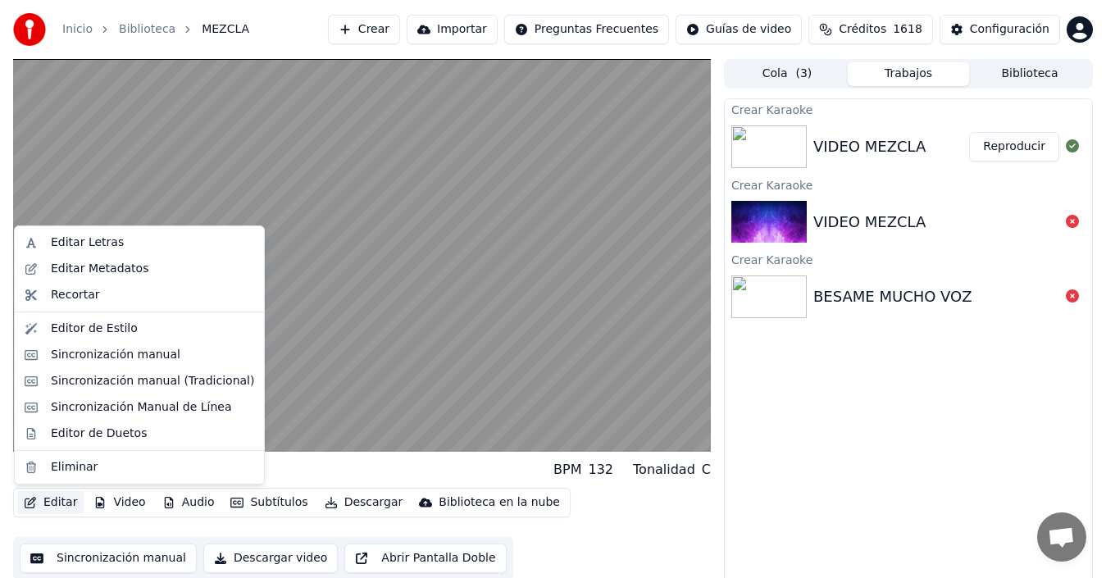
click at [57, 500] on button "Editar" at bounding box center [50, 502] width 66 height 23
click at [104, 238] on div "Editar Letras" at bounding box center [87, 242] width 73 height 16
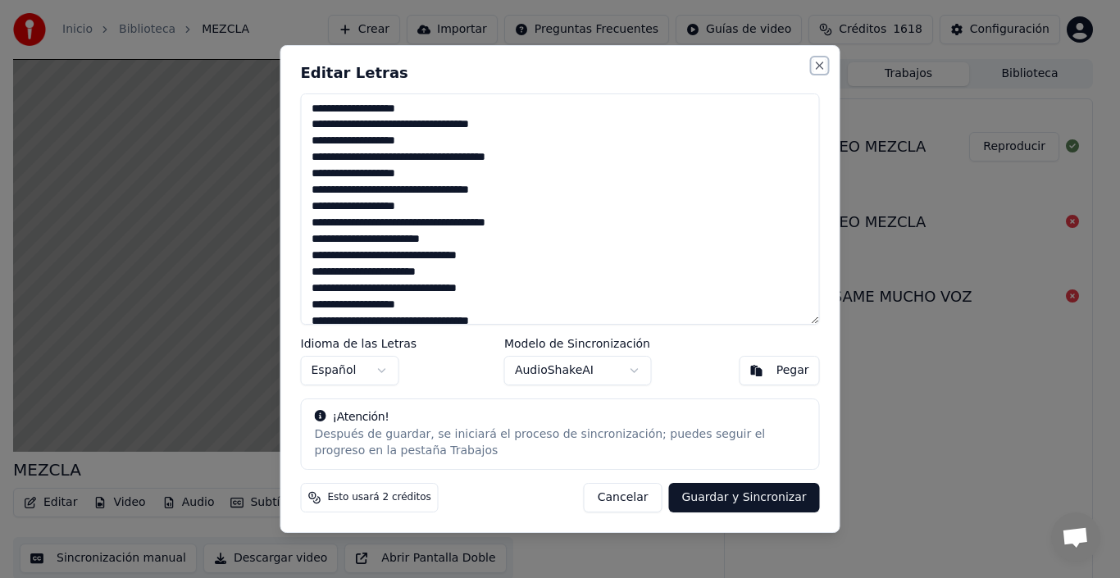
click at [820, 65] on button "Close" at bounding box center [819, 65] width 13 height 13
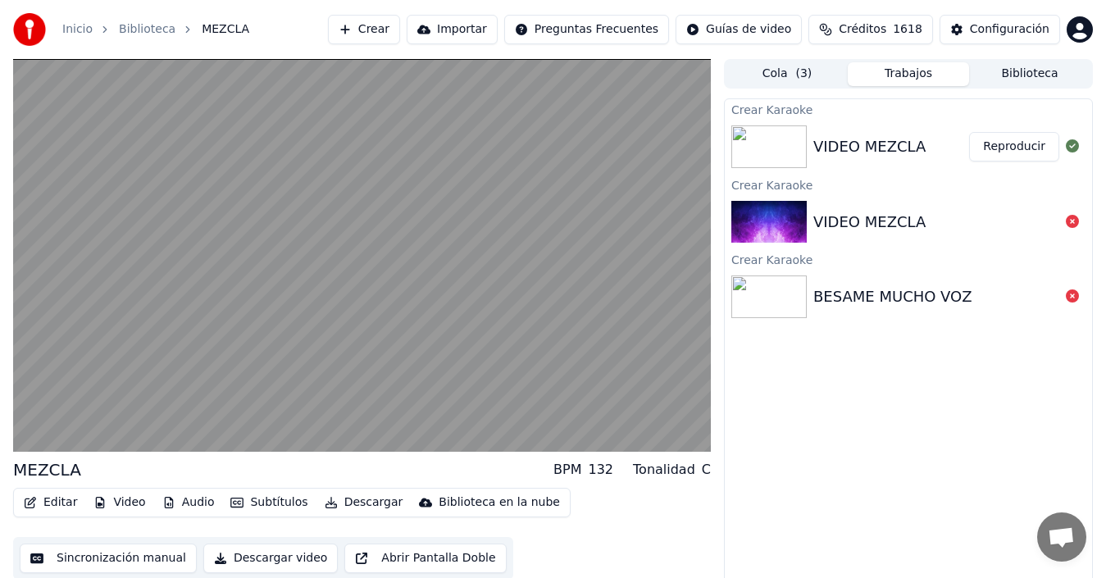
click at [877, 143] on div "VIDEO MEZCLA" at bounding box center [869, 146] width 112 height 23
click at [784, 25] on html "Inicio Biblioteca MEZCLA Crear Importar Preguntas Frecuentes Guías de video Cré…" at bounding box center [553, 289] width 1106 height 578
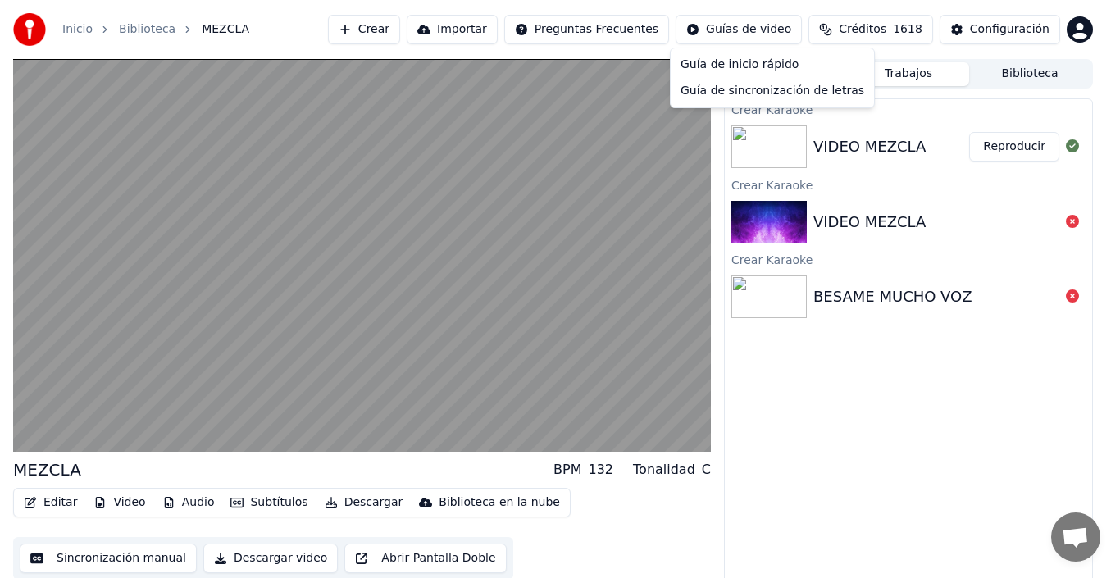
click at [362, 505] on html "Inicio Biblioteca MEZCLA Crear Importar Preguntas Frecuentes Guías de video Cré…" at bounding box center [560, 289] width 1120 height 578
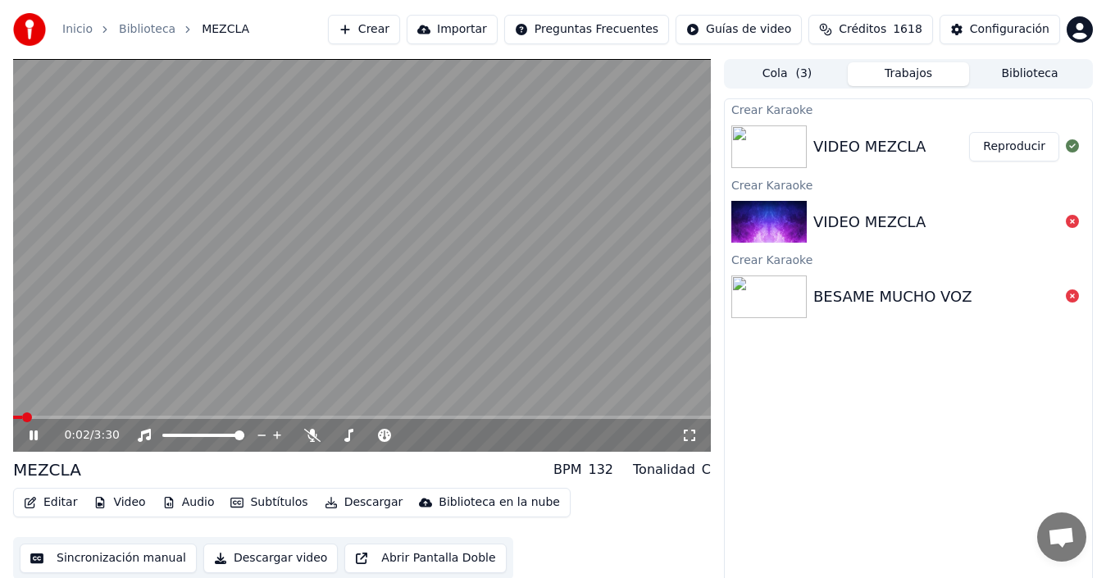
click at [32, 435] on icon at bounding box center [34, 435] width 8 height 10
click at [31, 438] on icon at bounding box center [34, 435] width 10 height 11
click at [162, 430] on span at bounding box center [167, 435] width 10 height 10
click at [31, 434] on icon at bounding box center [34, 435] width 8 height 10
click at [13, 419] on span at bounding box center [18, 417] width 10 height 10
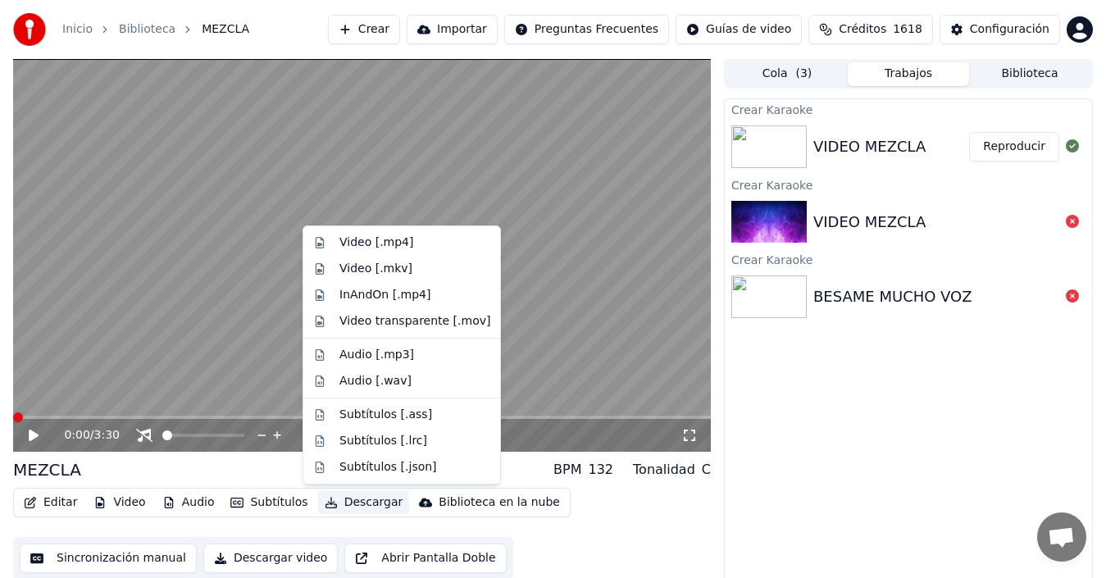
click at [352, 501] on button "Descargar" at bounding box center [364, 502] width 92 height 23
click at [388, 244] on div "Video [.mp4]" at bounding box center [376, 242] width 74 height 16
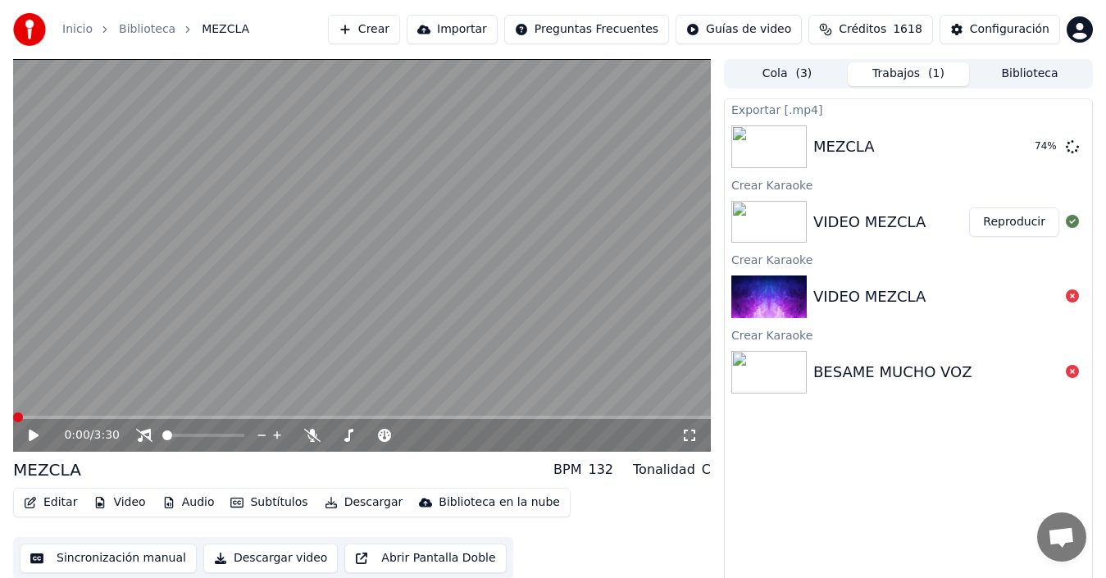
click at [32, 434] on icon at bounding box center [34, 435] width 10 height 11
click at [35, 434] on icon at bounding box center [45, 435] width 38 height 13
click at [1038, 145] on button "Mostrar" at bounding box center [1023, 147] width 72 height 30
